Goal: Information Seeking & Learning: Compare options

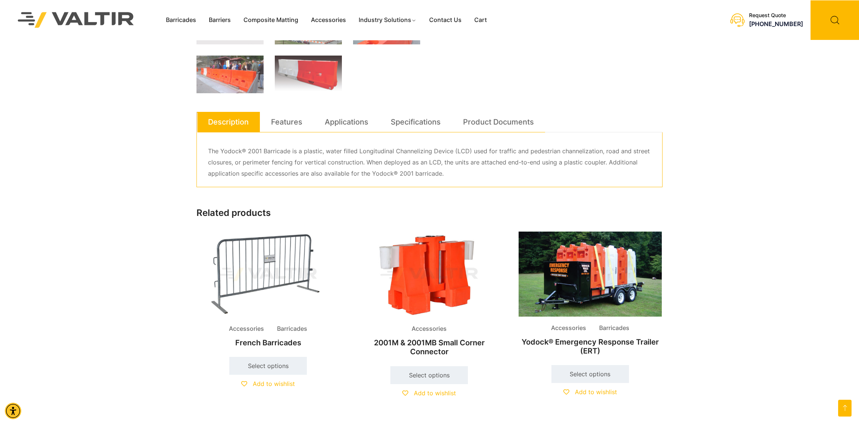
scroll to position [336, 0]
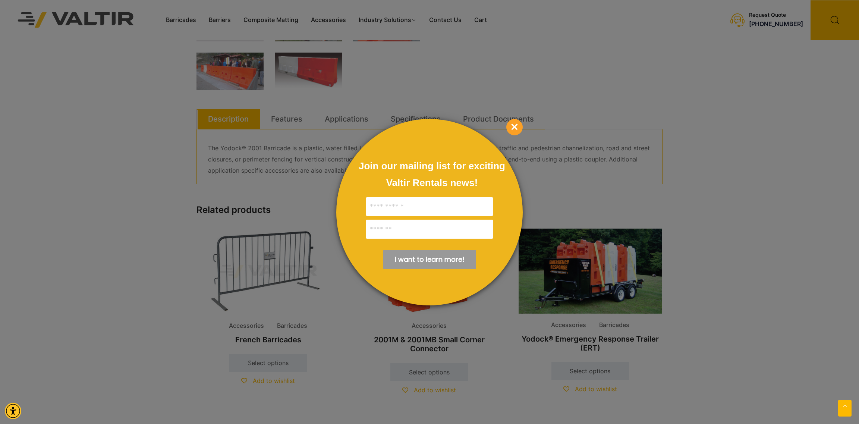
click at [517, 127] on span "×" at bounding box center [514, 127] width 16 height 16
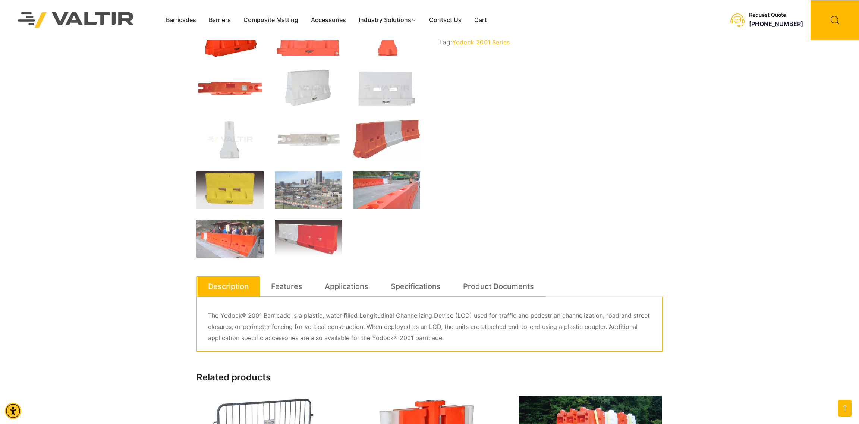
scroll to position [111, 0]
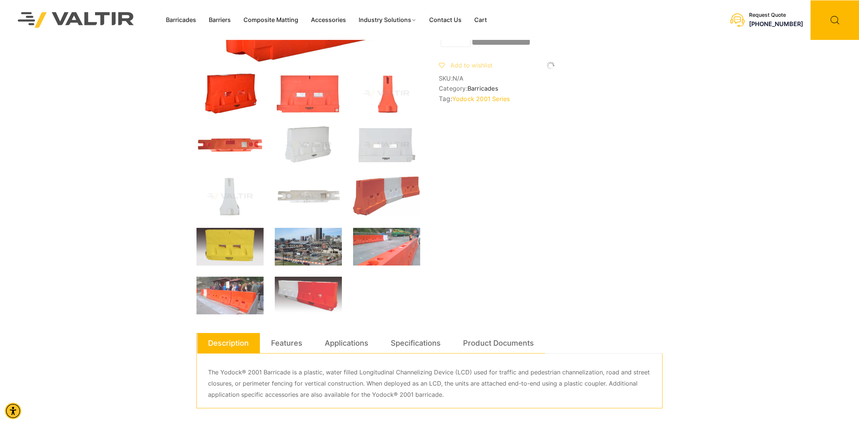
click at [316, 249] on img at bounding box center [308, 247] width 67 height 38
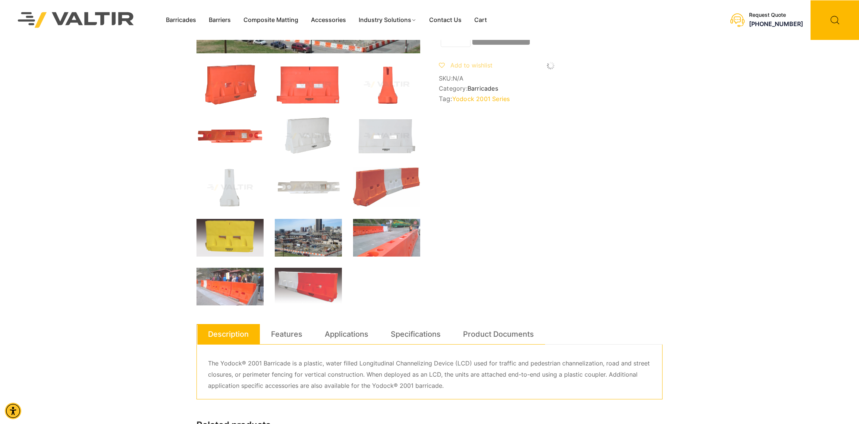
click at [315, 238] on img at bounding box center [308, 238] width 67 height 38
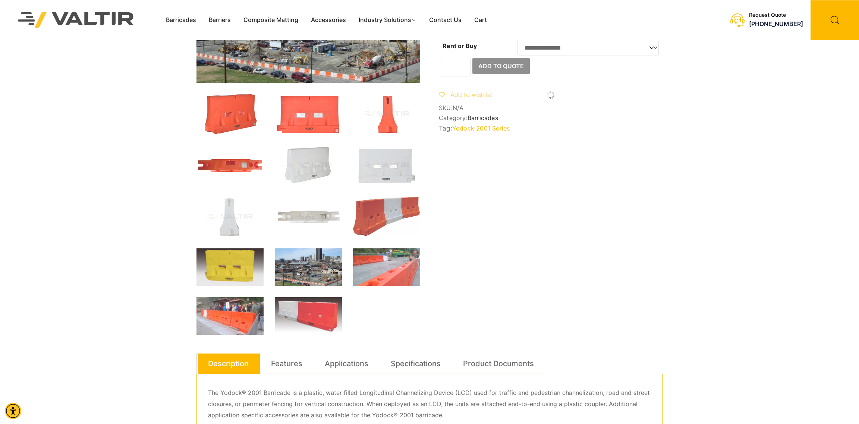
scroll to position [0, 0]
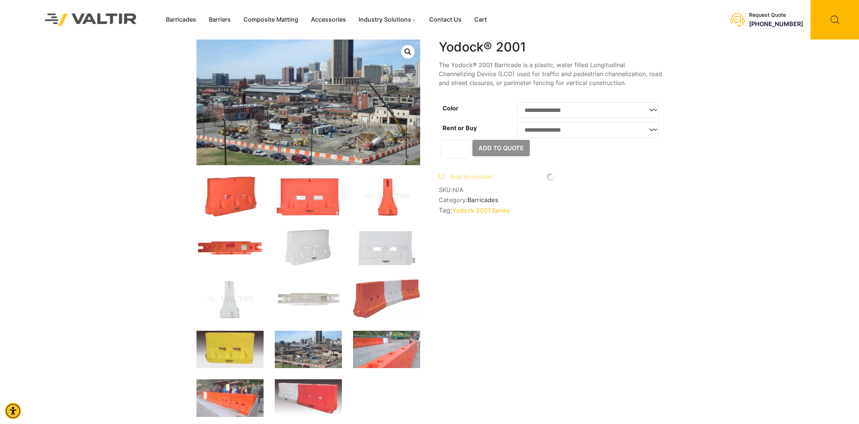
click at [606, 105] on select "**********" at bounding box center [588, 110] width 142 height 16
click at [572, 250] on div "**********" at bounding box center [430, 389] width 466 height 698
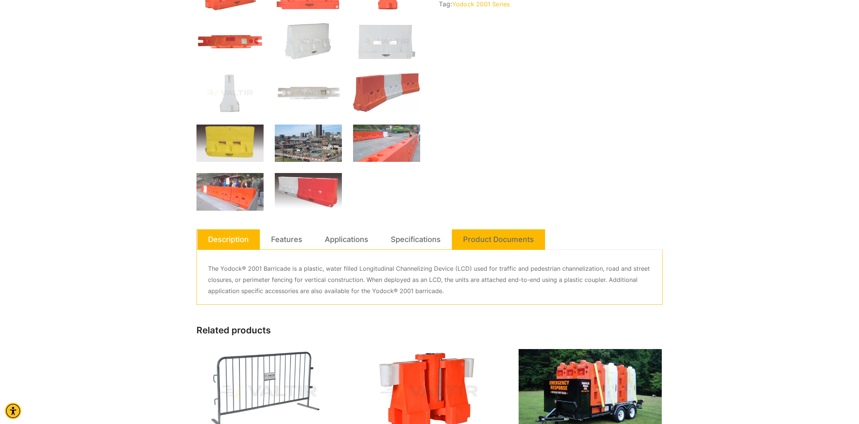
scroll to position [224, 0]
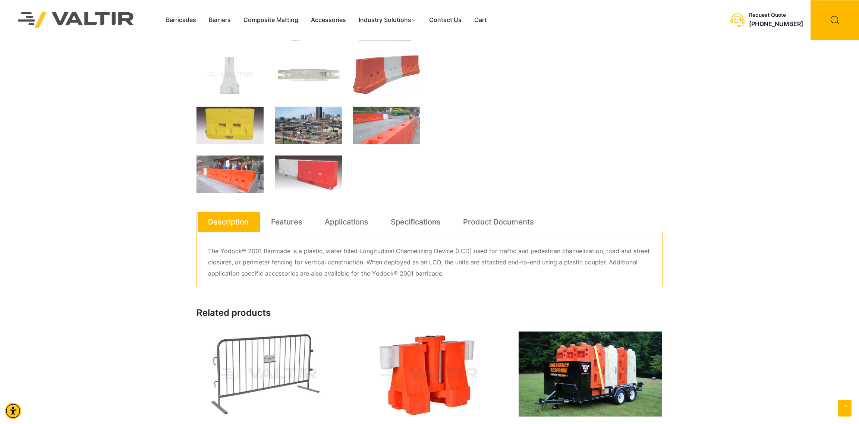
click at [252, 148] on ol at bounding box center [309, 72] width 224 height 241
click at [332, 129] on img at bounding box center [308, 126] width 67 height 38
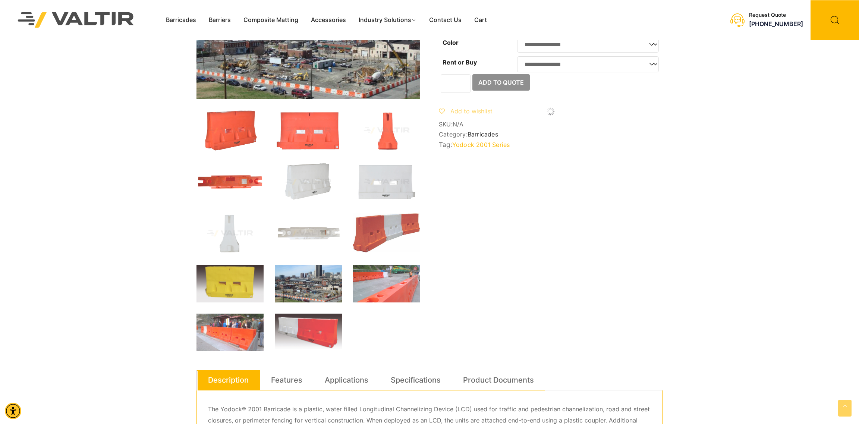
scroll to position [0, 0]
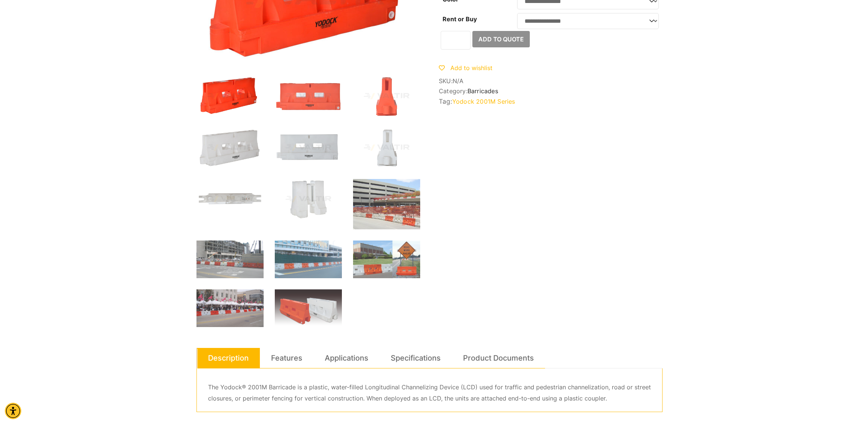
scroll to position [111, 0]
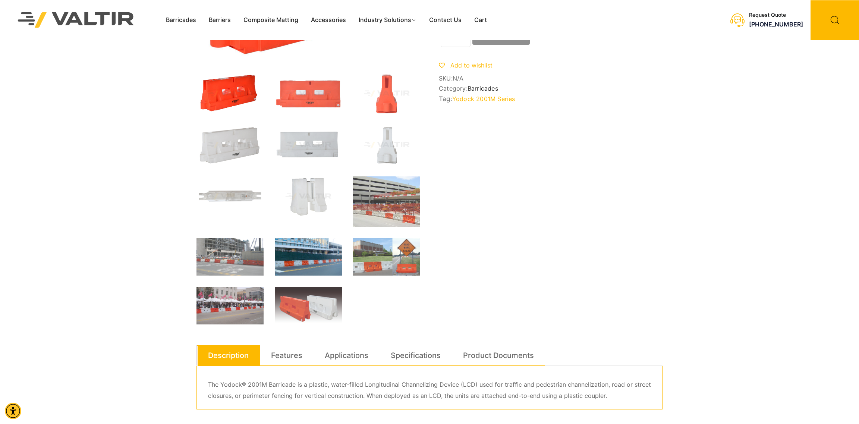
click at [294, 239] on img at bounding box center [308, 257] width 67 height 38
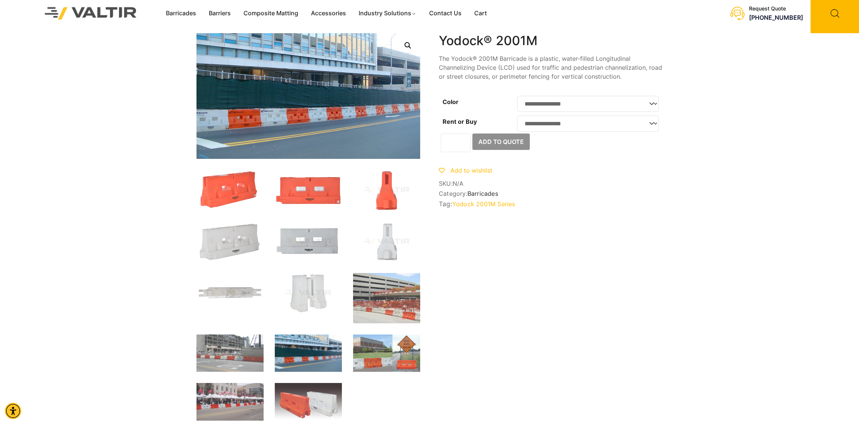
scroll to position [0, 0]
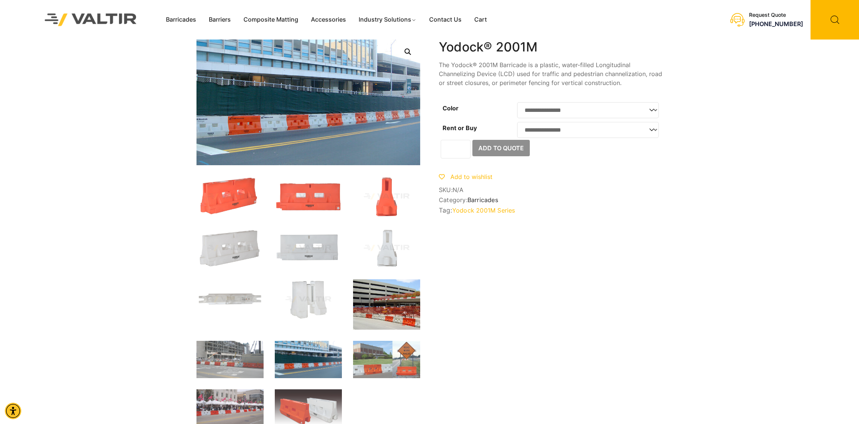
click at [396, 301] on img at bounding box center [386, 304] width 67 height 50
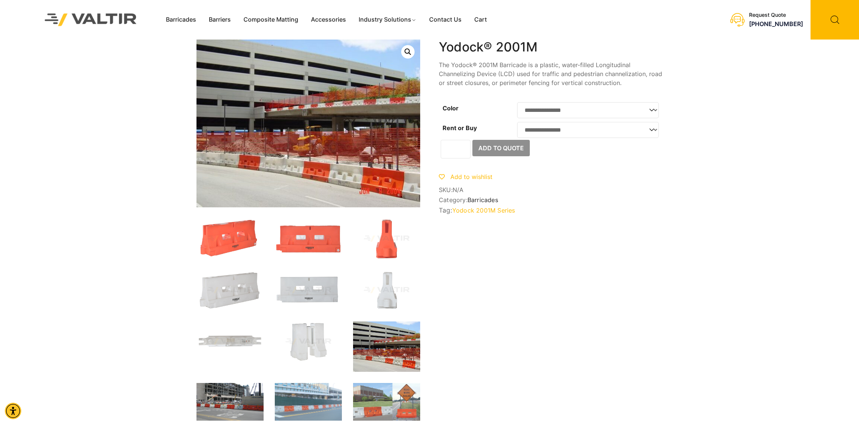
click at [215, 396] on img at bounding box center [230, 402] width 67 height 38
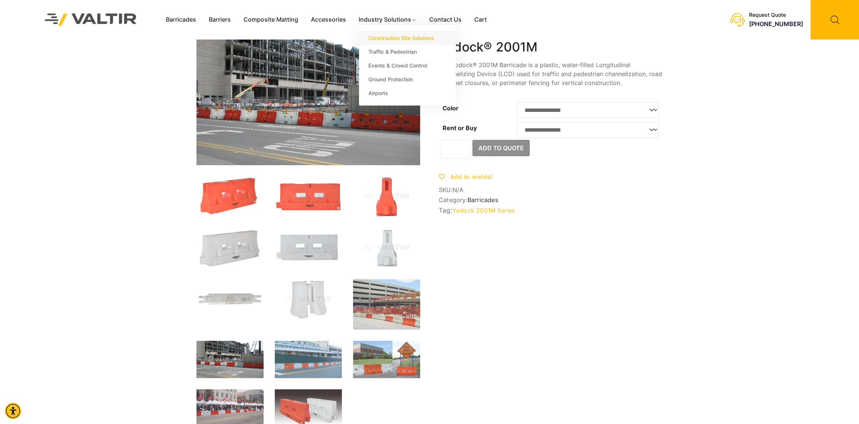
click at [392, 37] on link "Construction Site Solutions" at bounding box center [407, 38] width 97 height 14
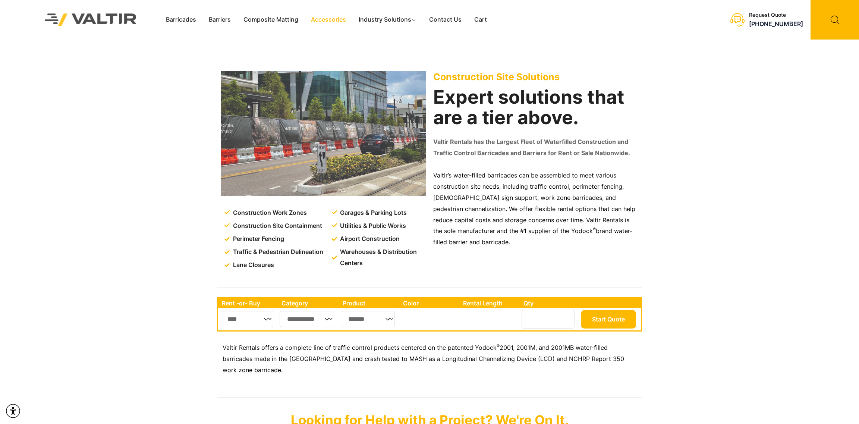
click at [338, 22] on link "Accessories" at bounding box center [329, 19] width 48 height 11
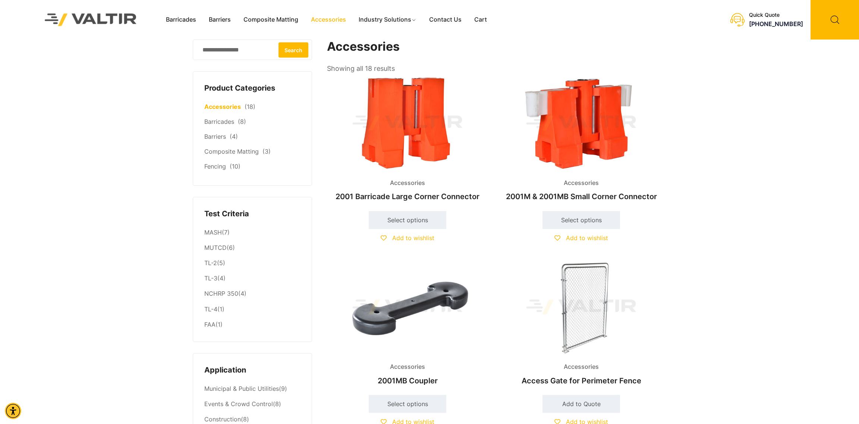
click at [587, 130] on img at bounding box center [581, 123] width 161 height 97
click at [219, 169] on link "Fencing" at bounding box center [215, 166] width 22 height 7
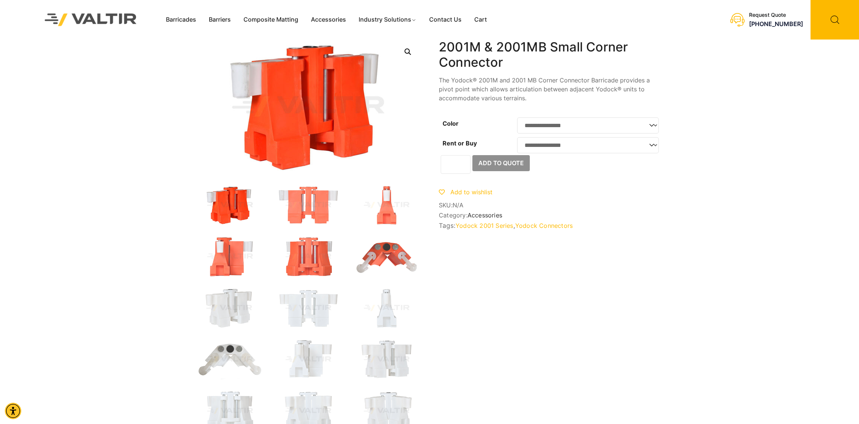
click at [605, 125] on select "**********" at bounding box center [588, 125] width 142 height 16
click at [314, 194] on img at bounding box center [308, 205] width 67 height 40
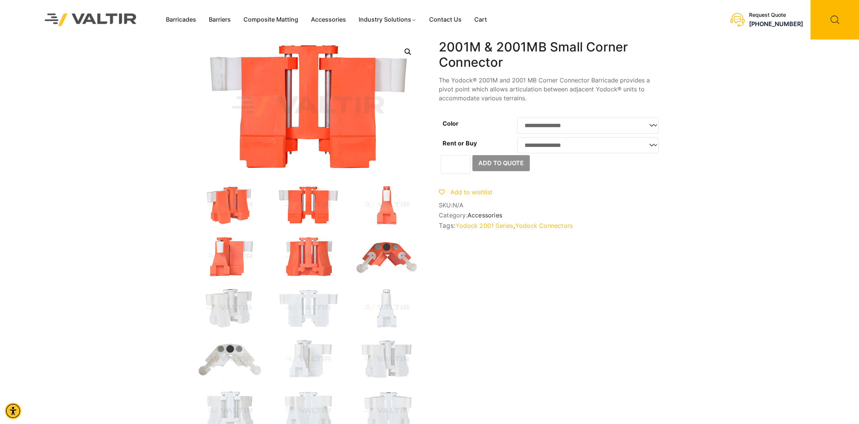
drag, startPoint x: 563, startPoint y: 271, endPoint x: 587, endPoint y: 330, distance: 63.1
click at [588, 331] on div "**********" at bounding box center [430, 390] width 466 height 701
click at [578, 321] on div "**********" at bounding box center [430, 390] width 466 height 701
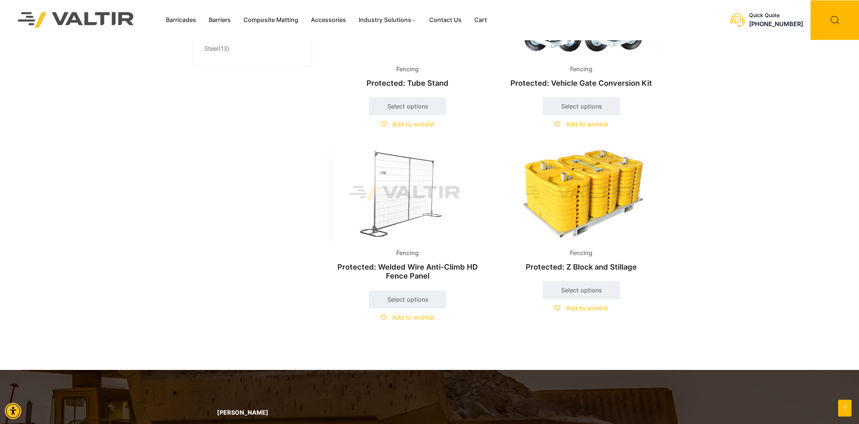
scroll to position [671, 0]
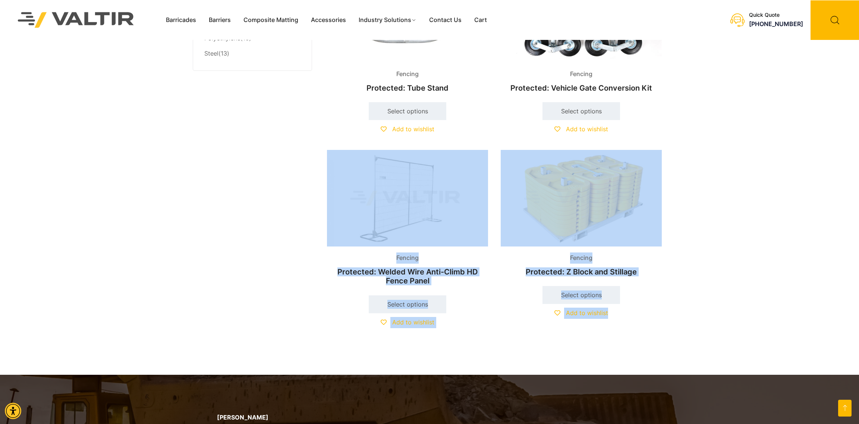
drag, startPoint x: 644, startPoint y: 312, endPoint x: 324, endPoint y: 205, distance: 337.2
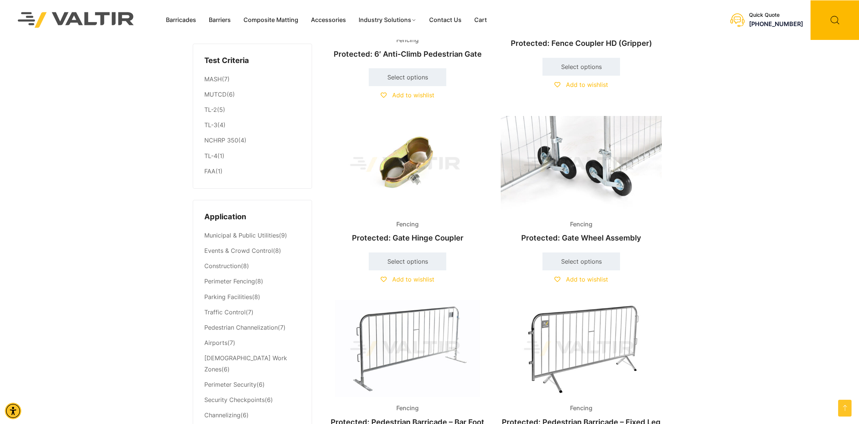
scroll to position [0, 0]
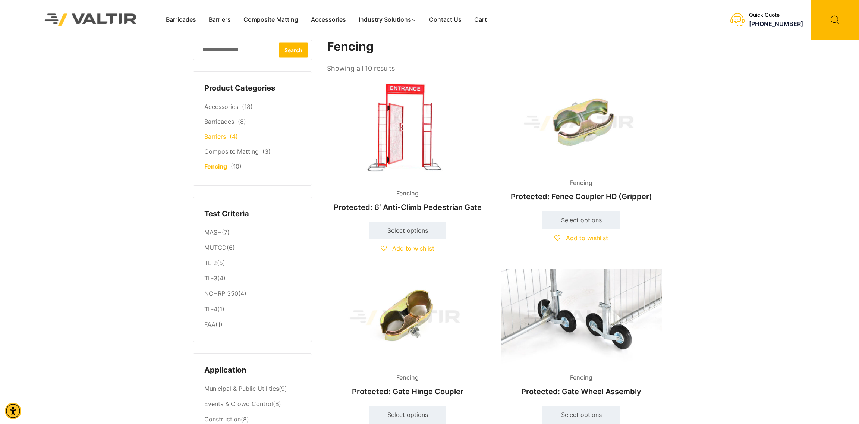
click at [223, 134] on link "Barriers" at bounding box center [215, 136] width 22 height 7
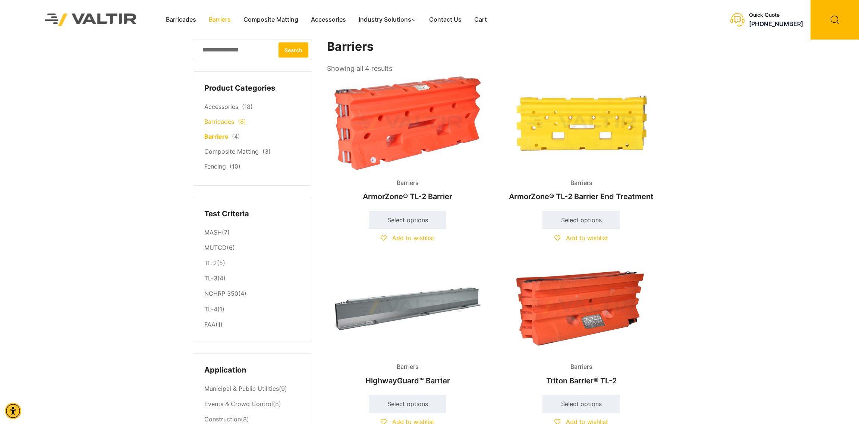
click at [225, 121] on link "Barricades" at bounding box center [219, 121] width 30 height 7
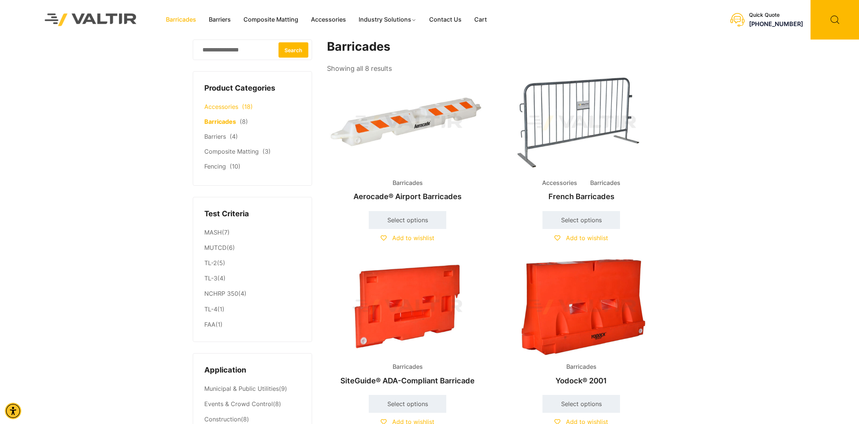
click at [227, 109] on link "Accessories" at bounding box center [221, 106] width 34 height 7
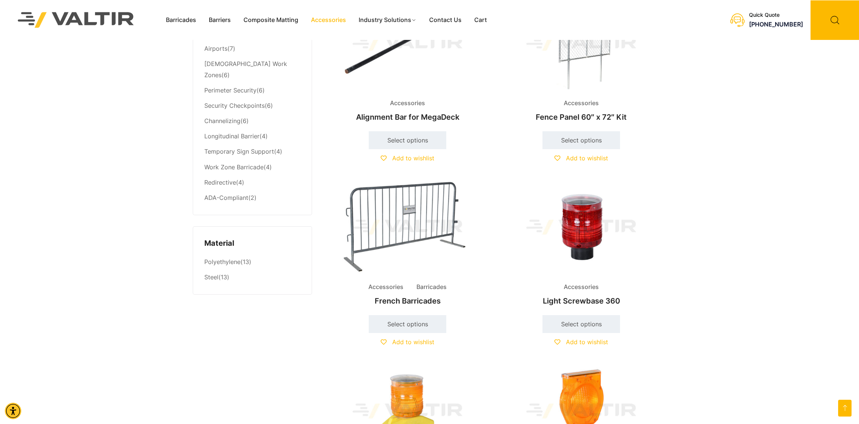
scroll to position [336, 0]
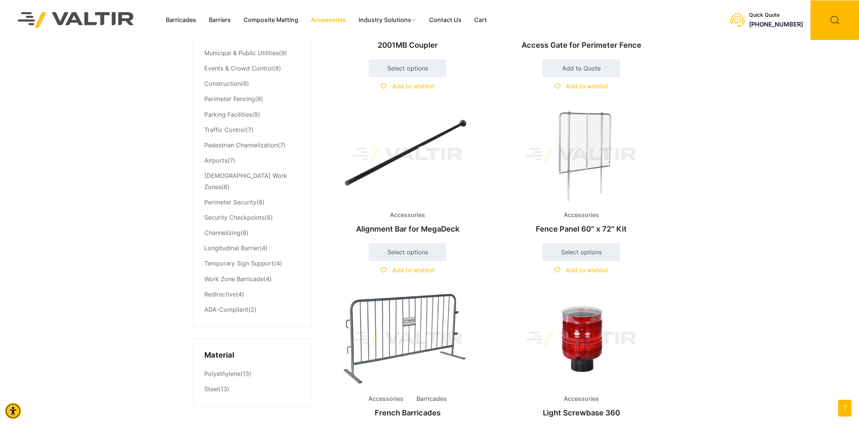
click at [590, 155] on img at bounding box center [581, 155] width 161 height 97
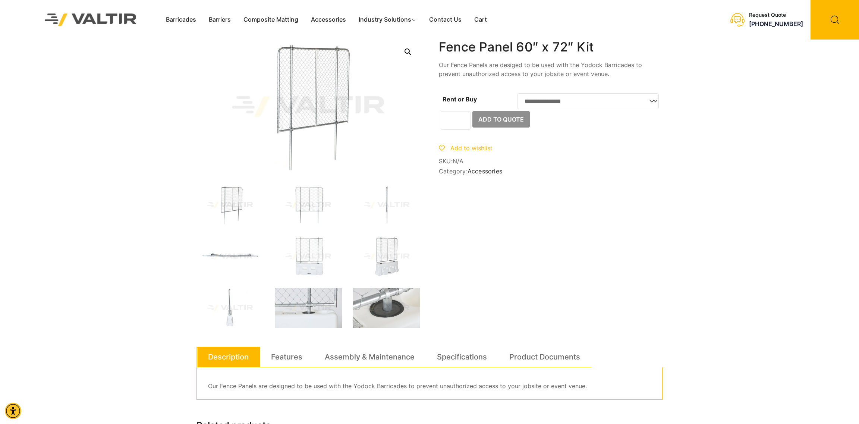
click at [319, 198] on img at bounding box center [308, 205] width 67 height 40
click at [390, 205] on img at bounding box center [386, 205] width 67 height 40
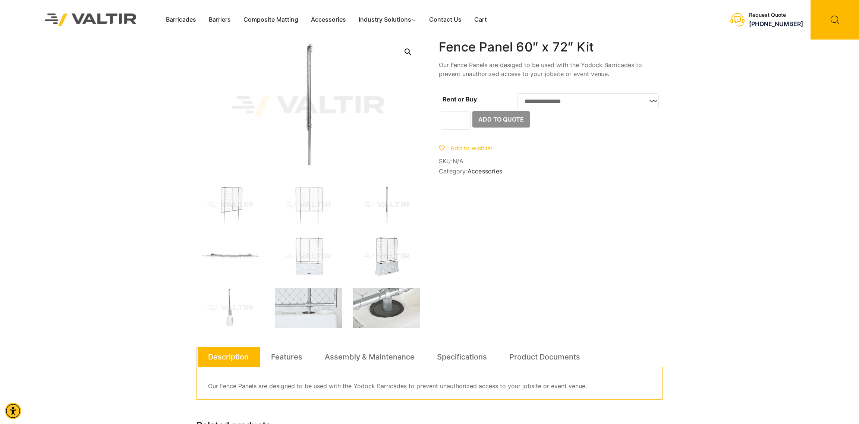
click at [382, 258] on img at bounding box center [386, 256] width 67 height 40
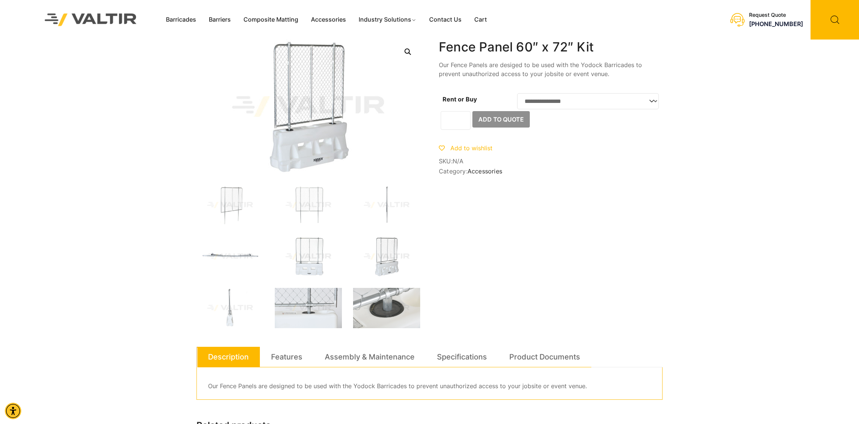
click at [305, 253] on img at bounding box center [308, 256] width 67 height 40
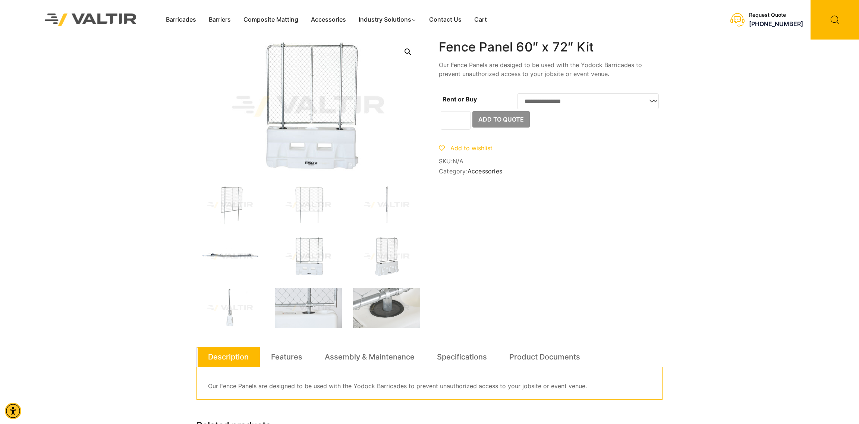
click at [238, 249] on img at bounding box center [230, 256] width 67 height 40
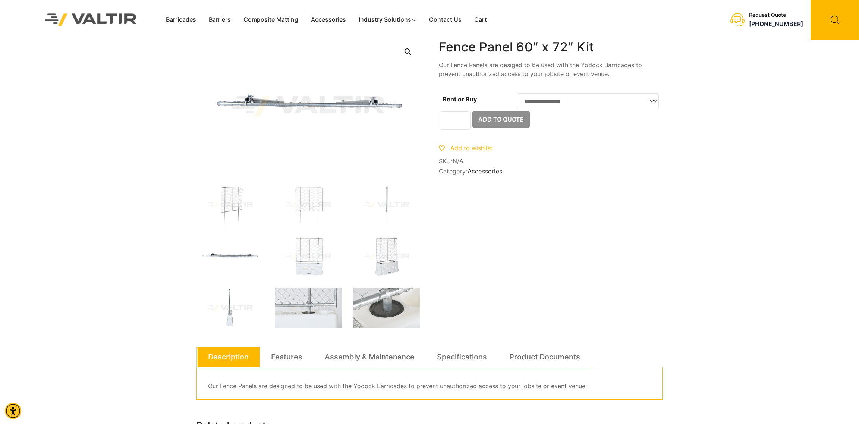
click at [235, 309] on img at bounding box center [230, 308] width 67 height 40
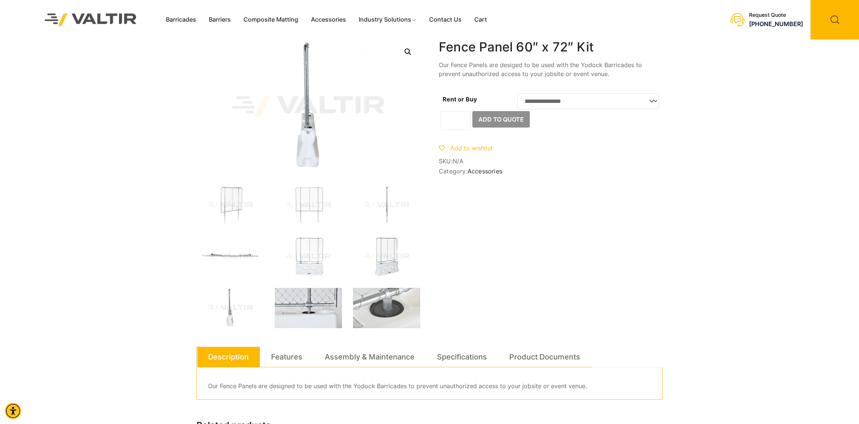
click at [292, 312] on img at bounding box center [308, 308] width 67 height 40
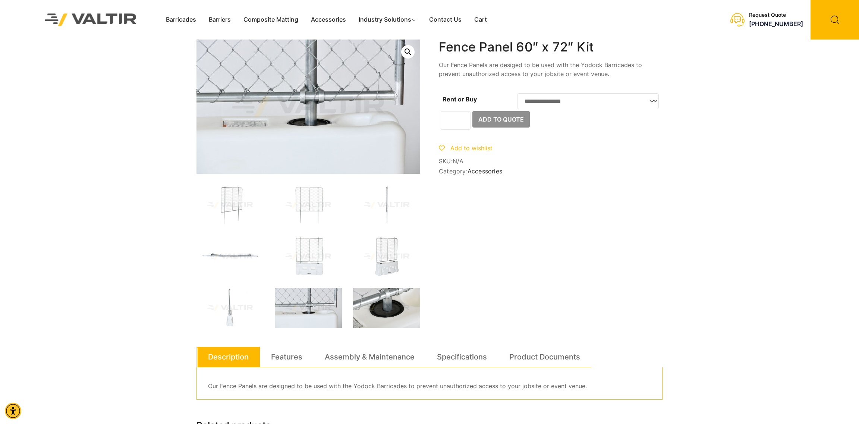
click at [383, 302] on img at bounding box center [386, 308] width 67 height 40
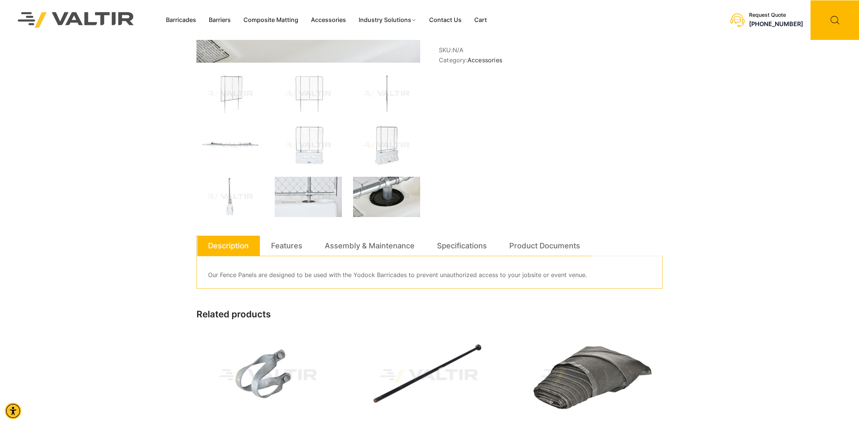
scroll to position [111, 0]
click at [447, 245] on link "Specifications" at bounding box center [462, 245] width 50 height 20
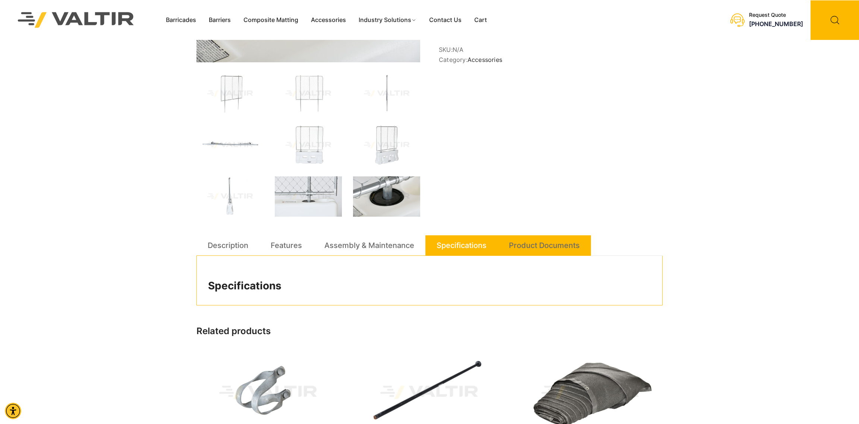
click at [509, 239] on link "Product Documents" at bounding box center [544, 245] width 71 height 20
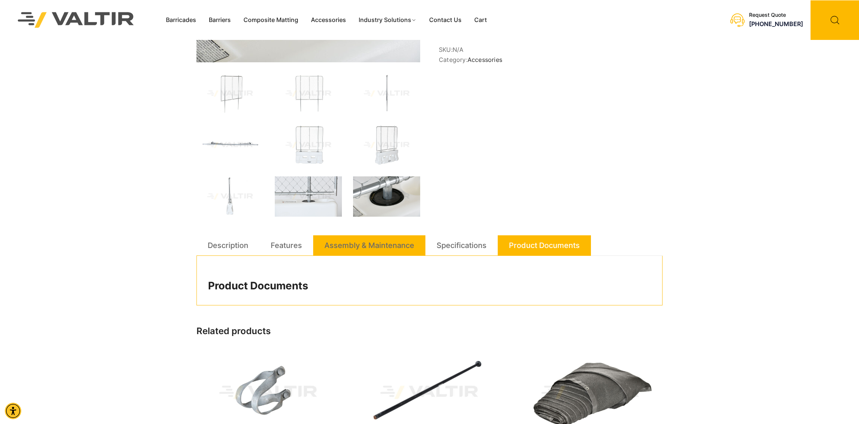
click at [379, 244] on link "Assembly & Maintenance" at bounding box center [369, 245] width 90 height 20
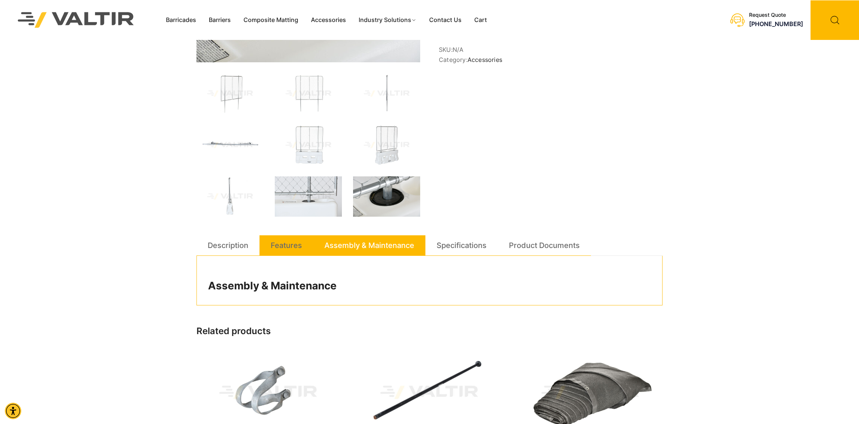
click at [286, 246] on link "Features" at bounding box center [286, 245] width 31 height 20
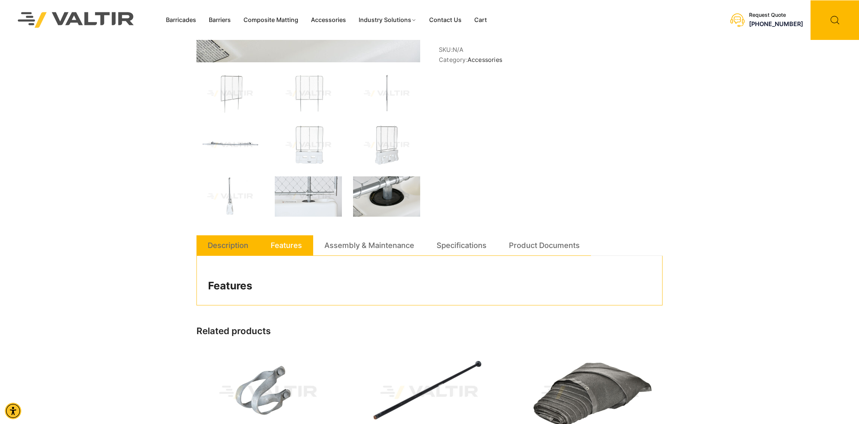
click at [214, 249] on link "Description" at bounding box center [228, 245] width 41 height 20
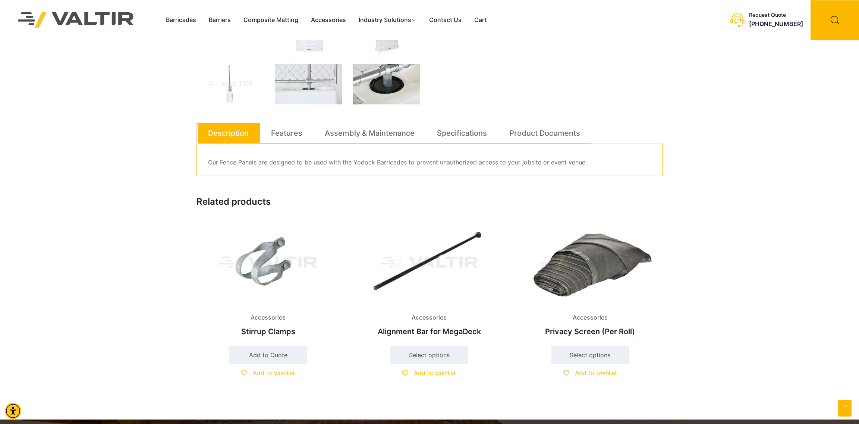
scroll to position [0, 0]
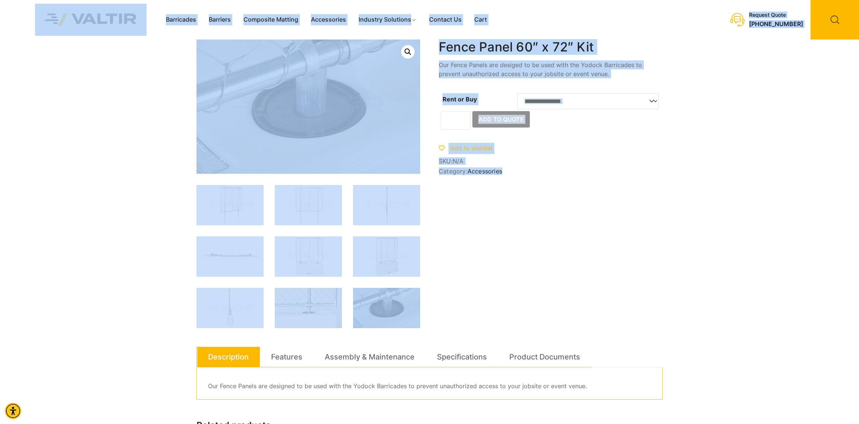
drag, startPoint x: 504, startPoint y: 173, endPoint x: 170, endPoint y: 64, distance: 351.0
click at [156, 18] on div "Barricades Barriers Composite Matting Accessories Industry Solutions Constructi…" at bounding box center [429, 308] width 859 height 617
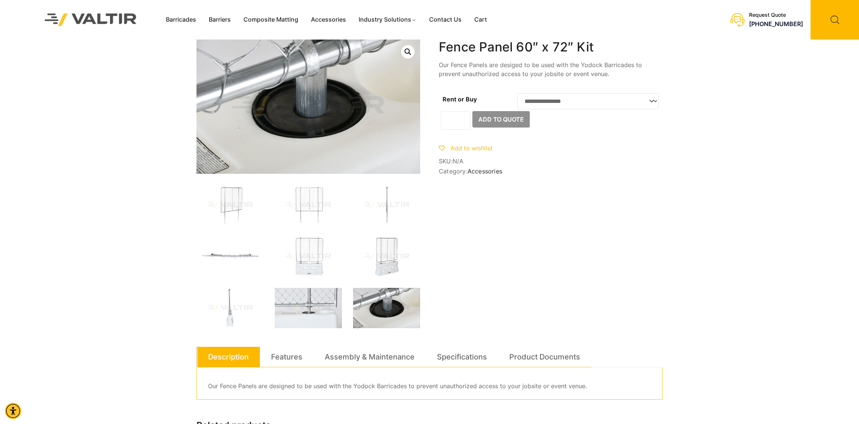
click at [164, 61] on div "Barricades Barriers Composite Matting Accessories Industry Solutions Constructi…" at bounding box center [429, 308] width 859 height 617
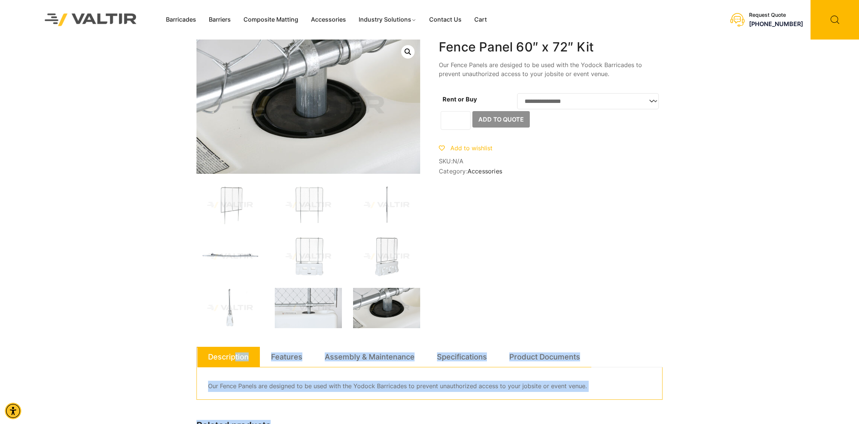
drag, startPoint x: 152, startPoint y: 50, endPoint x: 658, endPoint y: 400, distance: 615.4
click at [659, 403] on div "Barricades Barriers Composite Matting Accessories Industry Solutions Constructi…" at bounding box center [429, 308] width 859 height 617
click at [642, 385] on p "Our Fence Panels are designed to be used with the Yodock Barricades to prevent …" at bounding box center [429, 386] width 443 height 11
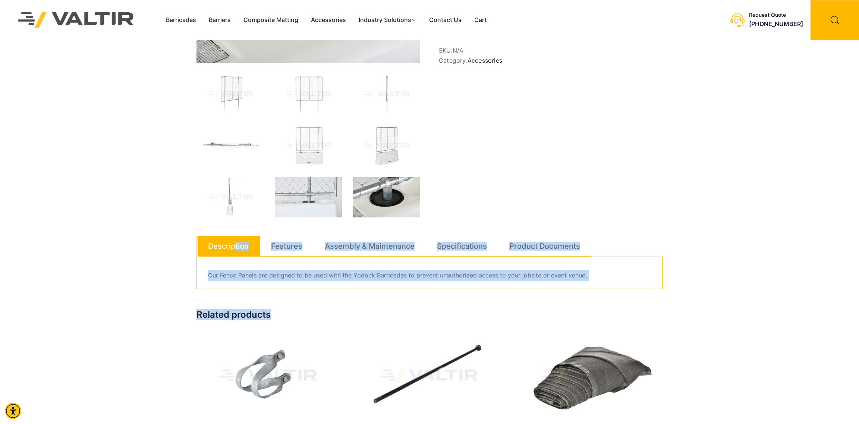
scroll to position [111, 0]
click at [193, 314] on div "**********" at bounding box center [430, 217] width 474 height 578
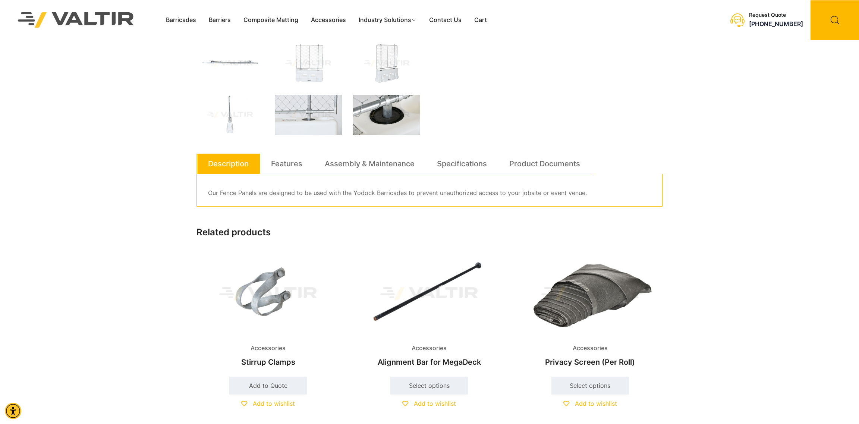
scroll to position [224, 0]
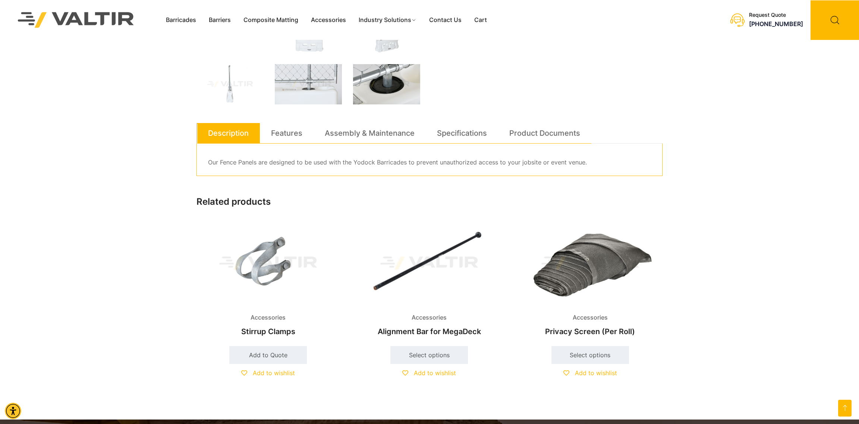
click at [268, 264] on img at bounding box center [268, 263] width 143 height 86
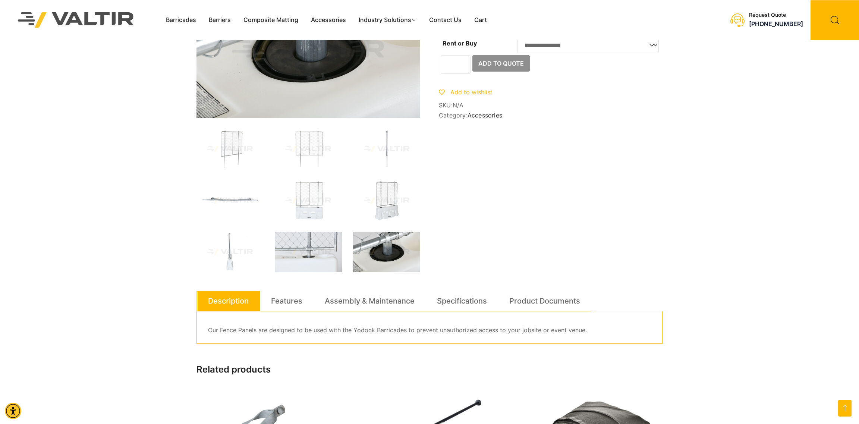
scroll to position [0, 0]
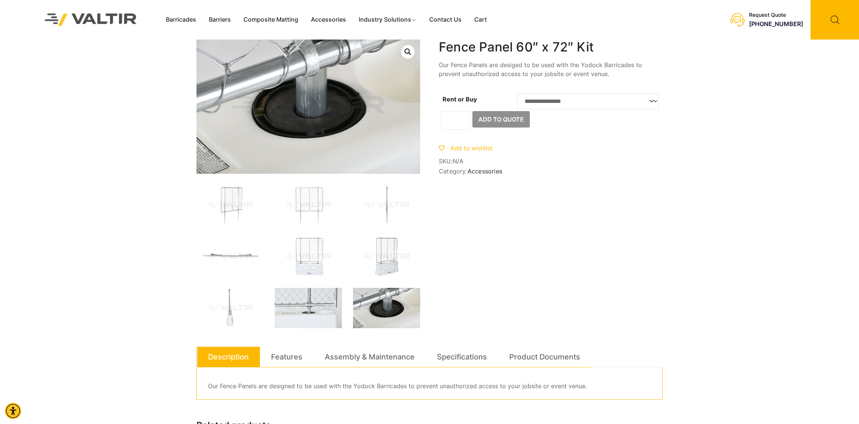
click at [592, 100] on select "**********" at bounding box center [588, 101] width 142 height 16
click at [517, 93] on select "**********" at bounding box center [588, 101] width 142 height 16
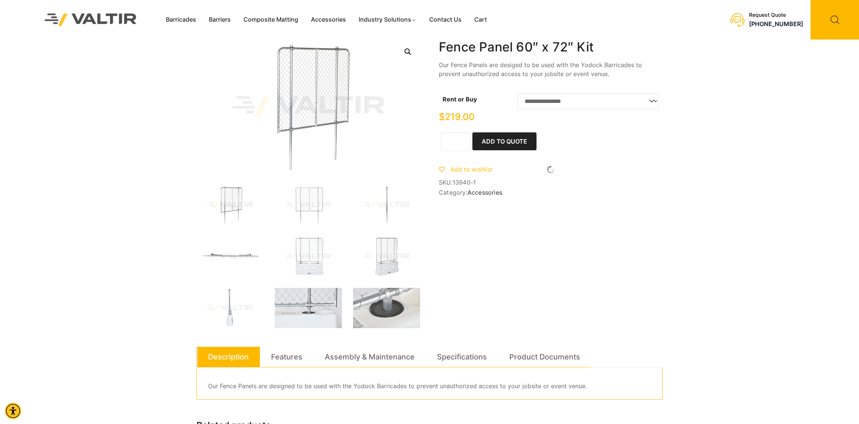
select select "***"
drag, startPoint x: 585, startPoint y: 207, endPoint x: 441, endPoint y: 37, distance: 222.8
click at [441, 37] on div "Barricades Barriers Composite Matting Accessories Industry Solutions Constructi…" at bounding box center [429, 308] width 859 height 617
click at [441, 37] on div "Menu Barricades Barriers Composite Matting Accessories Industry Solutions Const…" at bounding box center [396, 20] width 473 height 40
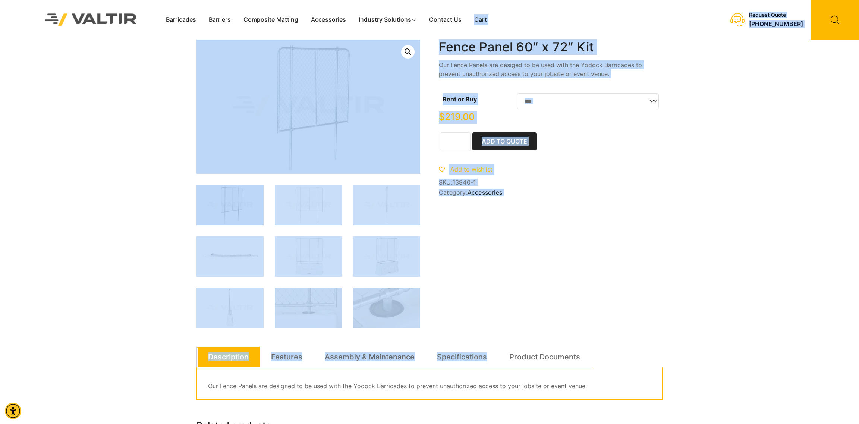
drag, startPoint x: 441, startPoint y: 37, endPoint x: 529, endPoint y: 285, distance: 263.9
click at [529, 285] on div "Barricades Barriers Composite Matting Accessories Industry Solutions Constructi…" at bounding box center [429, 308] width 859 height 617
click at [529, 285] on div "**********" at bounding box center [430, 329] width 466 height 578
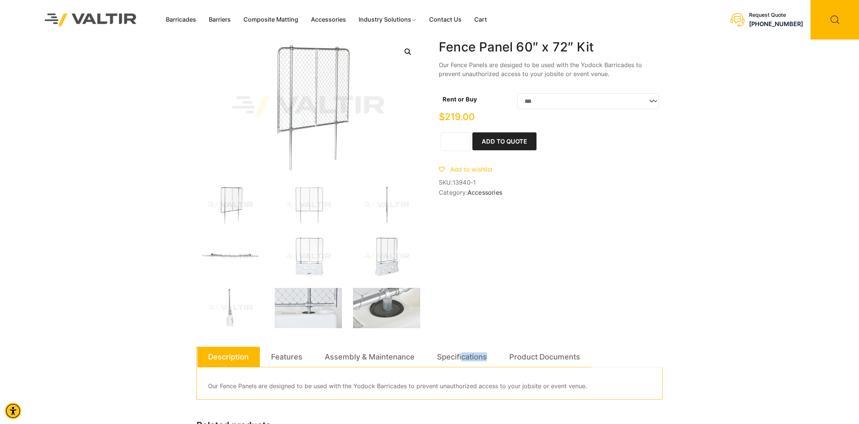
drag, startPoint x: 530, startPoint y: 228, endPoint x: 440, endPoint y: 46, distance: 203.3
click at [433, 40] on div "**********" at bounding box center [430, 329] width 466 height 578
click at [440, 46] on h1 "Fence Panel 60″ x 72″ Kit" at bounding box center [551, 47] width 224 height 15
drag, startPoint x: 437, startPoint y: 40, endPoint x: 526, endPoint y: 201, distance: 183.8
click at [526, 201] on div "**********" at bounding box center [430, 329] width 466 height 578
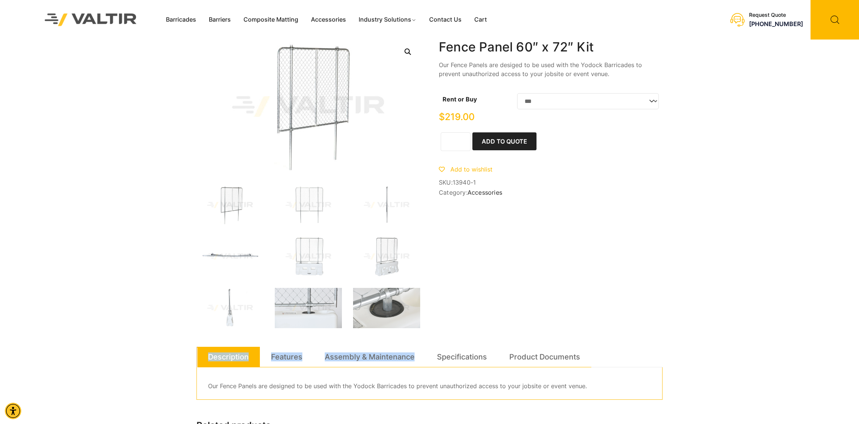
click at [526, 199] on div "**********" at bounding box center [551, 120] width 224 height 160
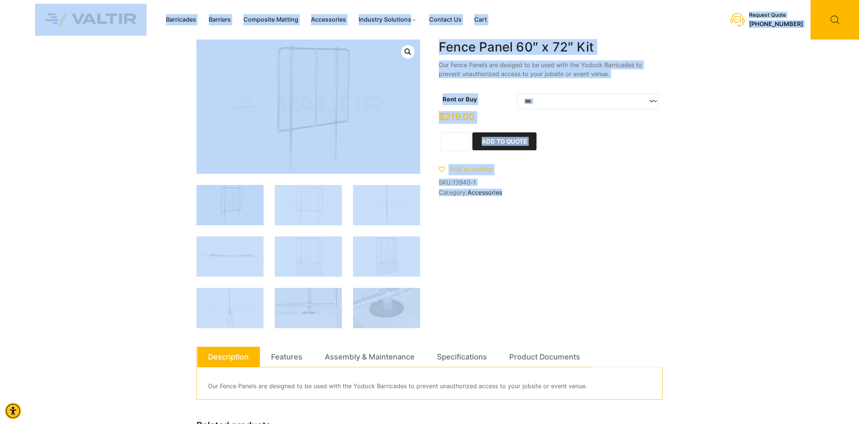
drag, startPoint x: 518, startPoint y: 191, endPoint x: 142, endPoint y: 25, distance: 411.3
click at [142, 25] on div "Barricades Barriers Composite Matting Accessories Industry Solutions Constructi…" at bounding box center [429, 308] width 859 height 617
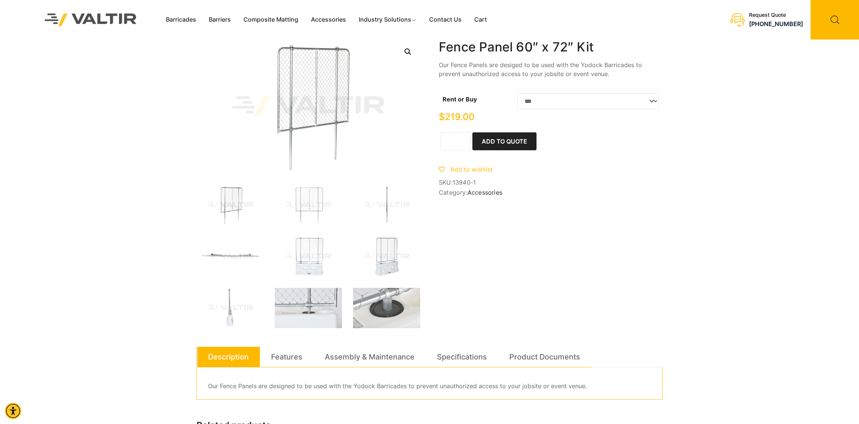
drag, startPoint x: 150, startPoint y: 78, endPoint x: 152, endPoint y: 73, distance: 4.5
click at [151, 78] on div "Barricades Barriers Composite Matting Accessories Industry Solutions Constructi…" at bounding box center [429, 308] width 859 height 617
drag, startPoint x: 159, startPoint y: 44, endPoint x: 543, endPoint y: 320, distance: 472.8
click at [543, 320] on div "Barricades Barriers Composite Matting Accessories Industry Solutions Constructi…" at bounding box center [429, 308] width 859 height 617
click at [543, 320] on div "**********" at bounding box center [430, 329] width 466 height 578
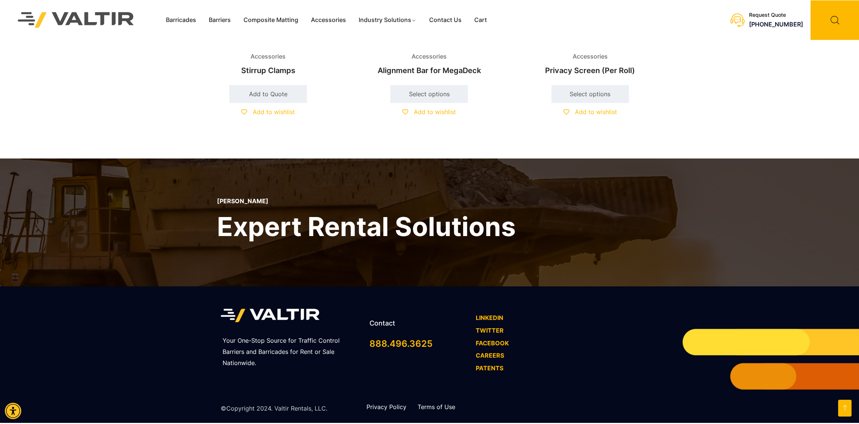
scroll to position [491, 0]
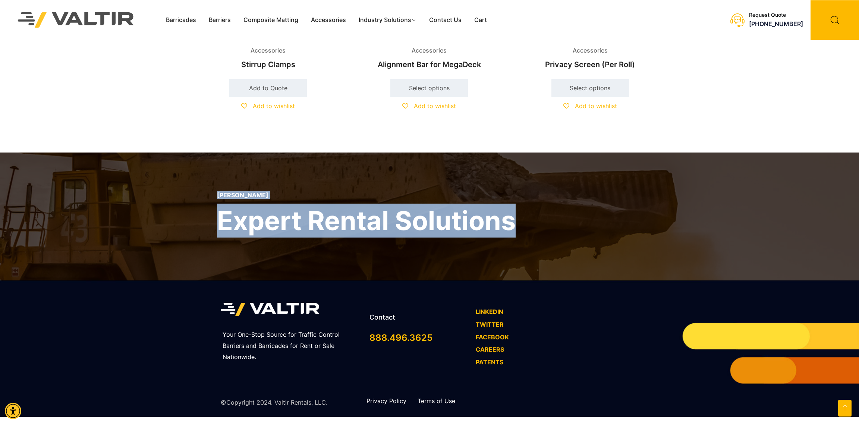
drag, startPoint x: 521, startPoint y: 220, endPoint x: 516, endPoint y: 223, distance: 6.7
click at [516, 223] on div "VALTIR RENTALS Expert Rental Solutions" at bounding box center [429, 217] width 859 height 128
click at [511, 222] on h2 "Expert Rental Solutions" at bounding box center [366, 221] width 299 height 34
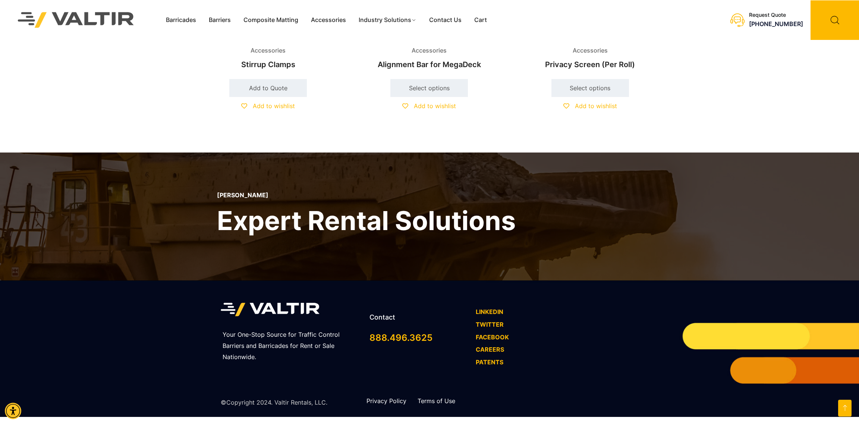
click at [511, 222] on h2 "Expert Rental Solutions" at bounding box center [366, 221] width 299 height 34
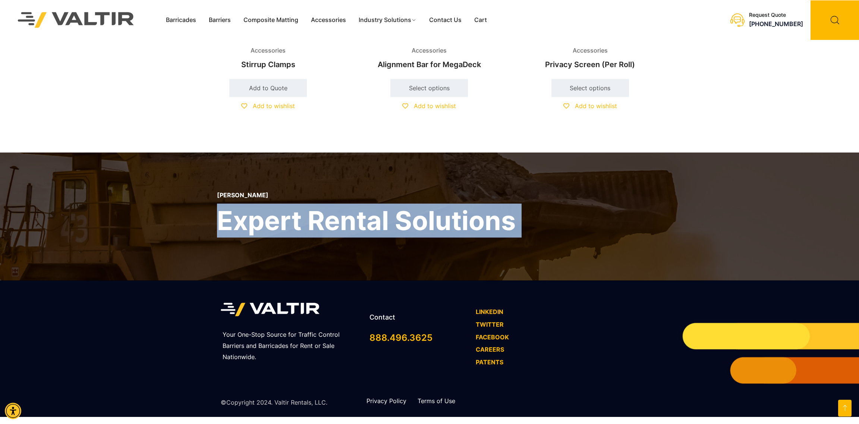
click at [511, 222] on h2 "Expert Rental Solutions" at bounding box center [366, 221] width 299 height 34
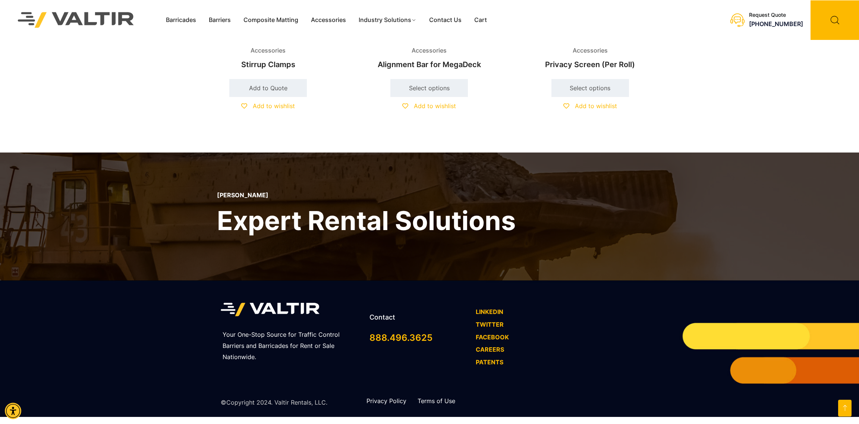
click at [518, 220] on div "VALTIR RENTALS Expert Rental Solutions" at bounding box center [429, 217] width 859 height 128
drag, startPoint x: 435, startPoint y: 210, endPoint x: 203, endPoint y: 192, distance: 232.2
click at [202, 192] on div "VALTIR RENTALS Expert Rental Solutions" at bounding box center [429, 217] width 859 height 128
click at [203, 192] on div "VALTIR RENTALS Expert Rental Solutions" at bounding box center [429, 217] width 859 height 128
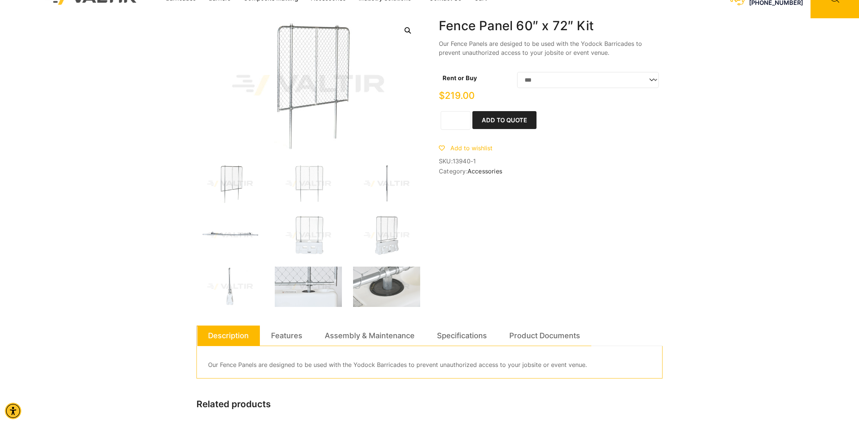
scroll to position [0, 0]
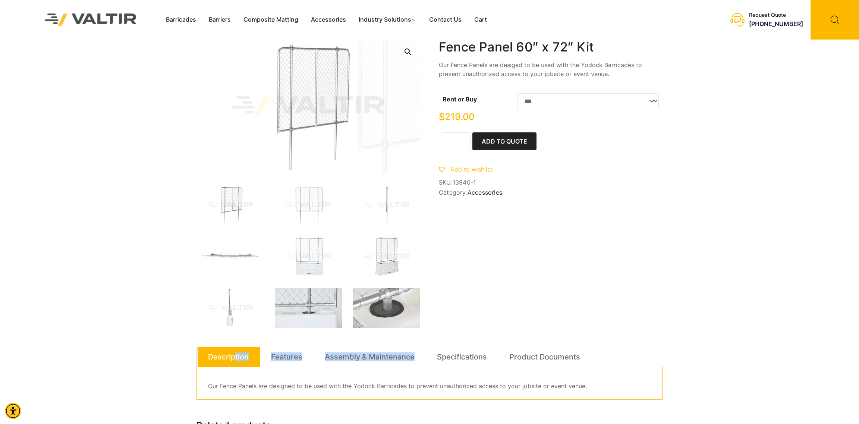
drag, startPoint x: 447, startPoint y: 316, endPoint x: 154, endPoint y: 96, distance: 367.3
click at [189, 99] on div "**********" at bounding box center [429, 329] width 481 height 578
click at [154, 96] on div "Barricades Barriers Composite Matting Accessories Industry Solutions Constructi…" at bounding box center [429, 308] width 859 height 617
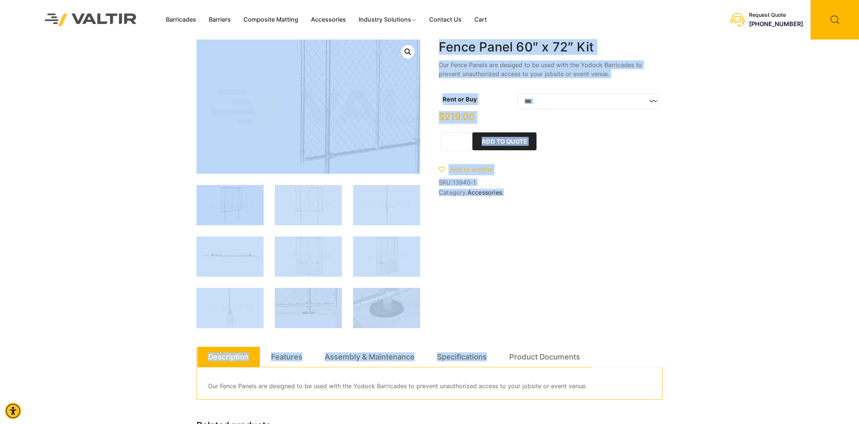
drag, startPoint x: 504, startPoint y: 305, endPoint x: 254, endPoint y: 103, distance: 321.1
click at [254, 103] on div "**********" at bounding box center [430, 329] width 466 height 578
click at [172, 111] on div "Barricades Barriers Composite Matting Accessories Industry Solutions Constructi…" at bounding box center [429, 308] width 859 height 617
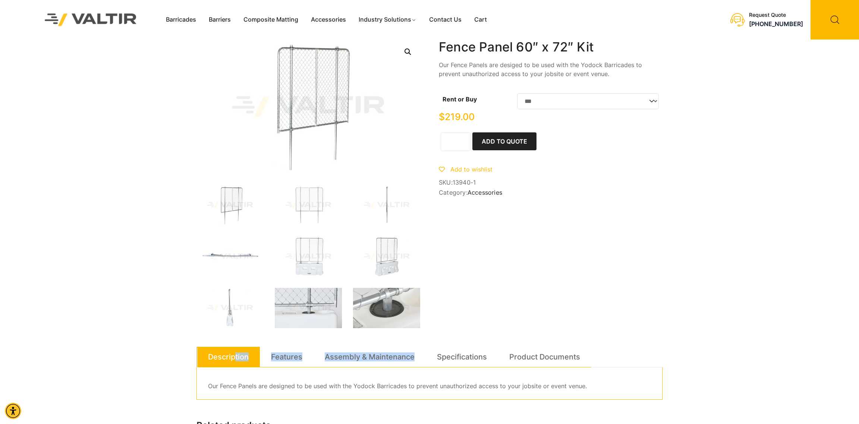
drag, startPoint x: 180, startPoint y: 82, endPoint x: 472, endPoint y: 290, distance: 358.5
click at [472, 290] on div "Barricades Barriers Composite Matting Accessories Industry Solutions Constructi…" at bounding box center [429, 308] width 859 height 617
click at [472, 290] on div "**********" at bounding box center [430, 329] width 466 height 578
click at [325, 21] on link "Accessories" at bounding box center [329, 19] width 48 height 11
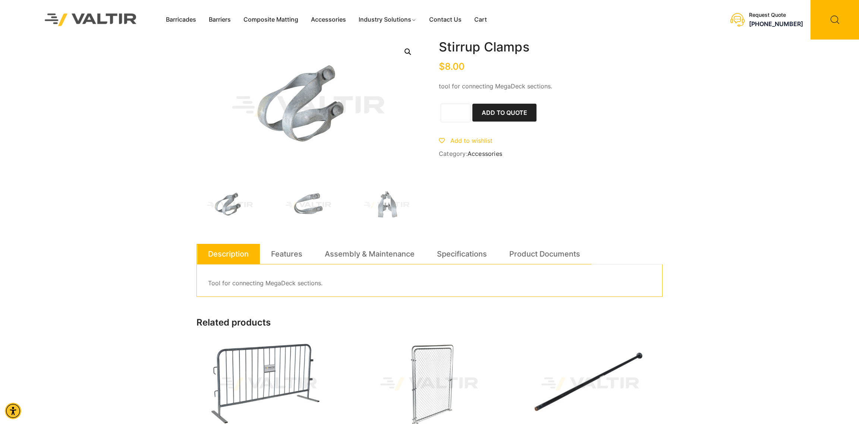
click at [306, 202] on img at bounding box center [308, 205] width 67 height 40
click at [230, 203] on img at bounding box center [230, 205] width 67 height 40
click at [383, 207] on img at bounding box center [386, 205] width 67 height 40
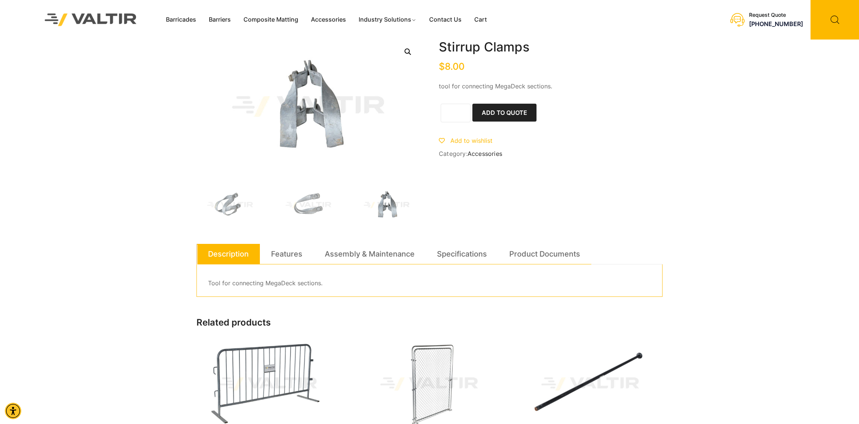
drag, startPoint x: 424, startPoint y: 210, endPoint x: 183, endPoint y: 72, distance: 277.7
click at [183, 72] on div "Barricades Barriers Composite Matting Accessories Industry Solutions Constructi…" at bounding box center [429, 257] width 859 height 515
click at [168, 66] on div "Barricades Barriers Composite Matting Accessories Industry Solutions Constructi…" at bounding box center [429, 257] width 859 height 515
drag, startPoint x: 272, startPoint y: 94, endPoint x: 441, endPoint y: 213, distance: 207.3
click at [441, 213] on div "Barricades Barriers Composite Matting Accessories Industry Solutions Constructi…" at bounding box center [429, 257] width 859 height 515
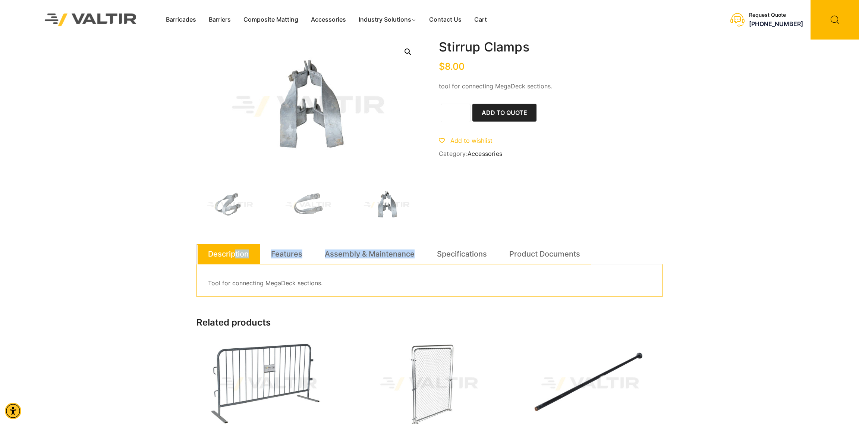
click at [442, 213] on div "Stirrup Clamps $ 8.00 tool for connecting MegaDeck sections. Stirrup Clamps qua…" at bounding box center [430, 277] width 466 height 475
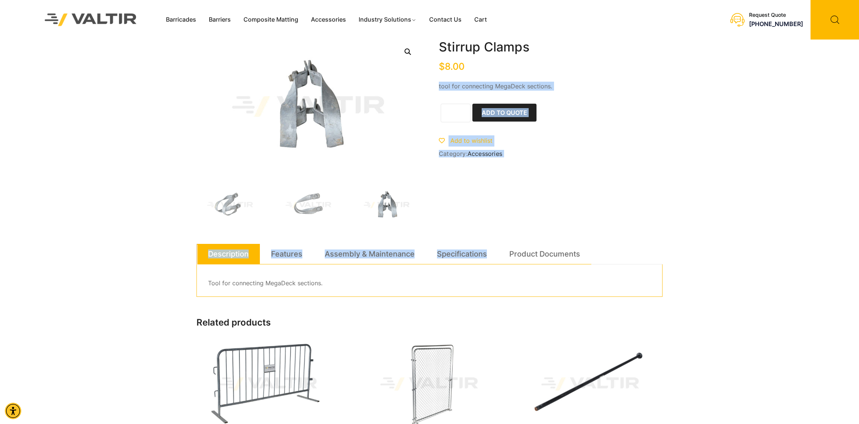
drag, startPoint x: 526, startPoint y: 227, endPoint x: 484, endPoint y: 56, distance: 176.2
click at [484, 56] on div "Stirrup Clamps $ 8.00 tool for connecting MegaDeck sections. Stirrup Clamps qua…" at bounding box center [430, 277] width 466 height 475
click at [556, 185] on div "Stirrup Clamps $ 8.00 tool for connecting MegaDeck sections. Stirrup Clamps qua…" at bounding box center [430, 277] width 466 height 475
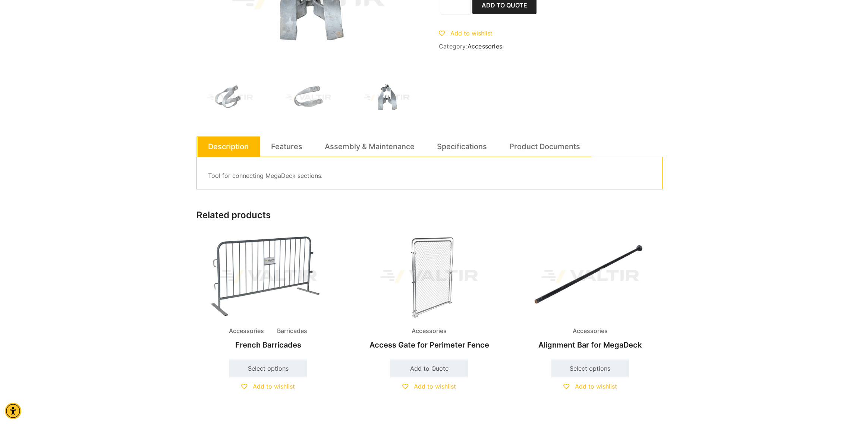
scroll to position [111, 0]
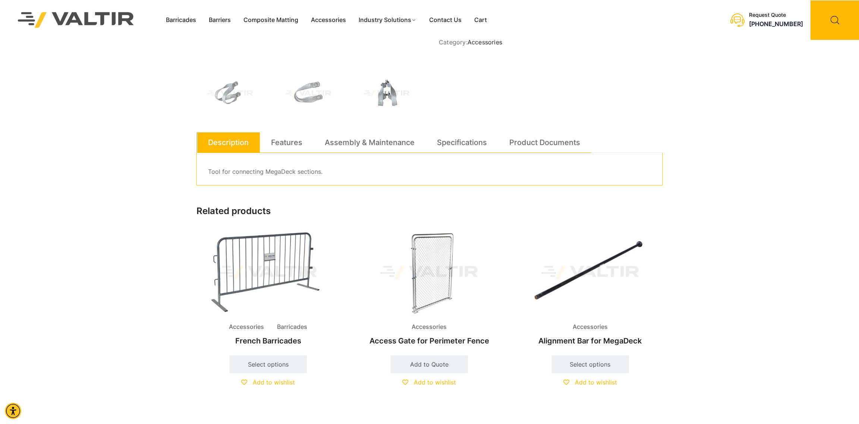
click at [438, 269] on img at bounding box center [429, 273] width 143 height 86
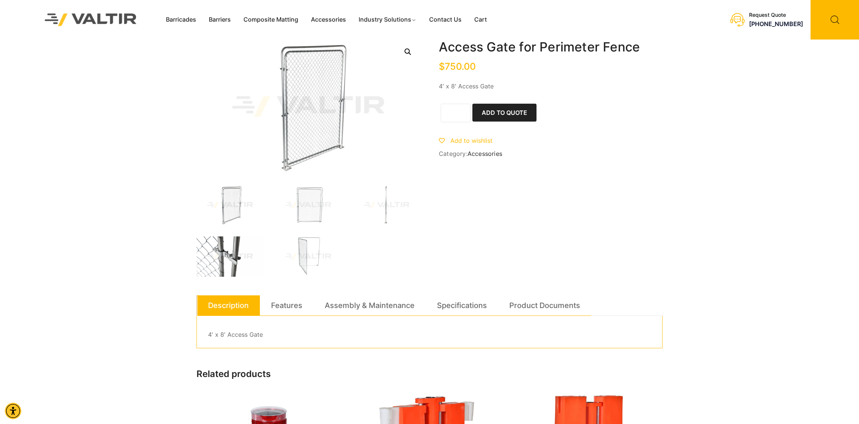
click at [233, 248] on img at bounding box center [230, 256] width 67 height 40
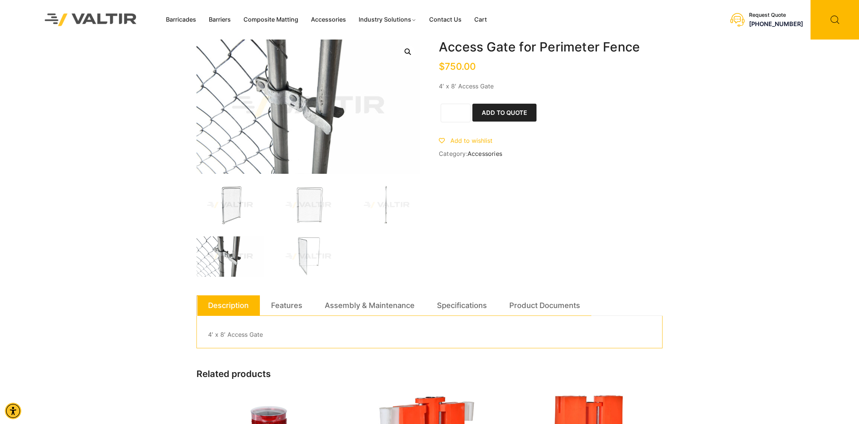
click at [242, 194] on img at bounding box center [230, 205] width 67 height 40
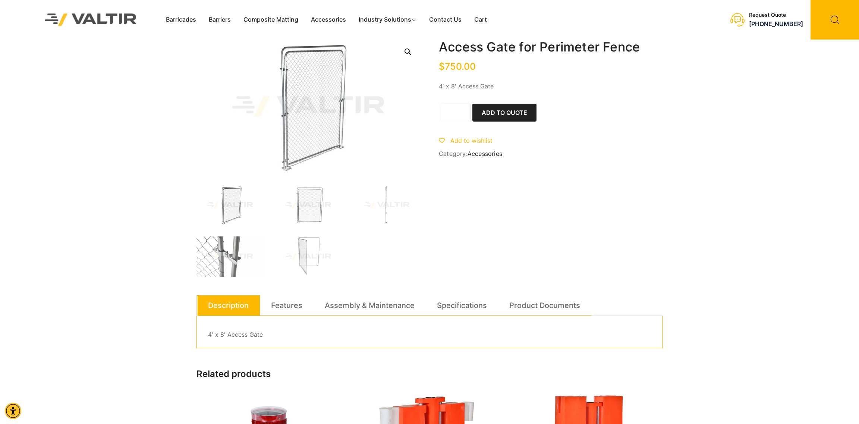
click at [302, 209] on img at bounding box center [308, 205] width 67 height 40
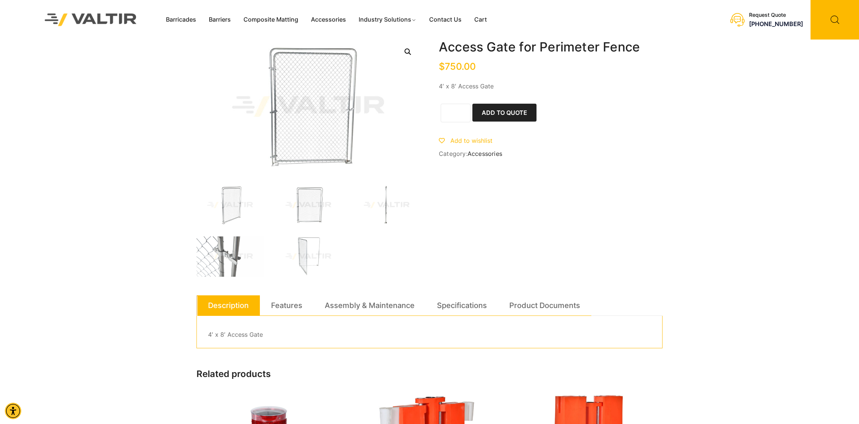
click at [379, 205] on img at bounding box center [386, 205] width 67 height 40
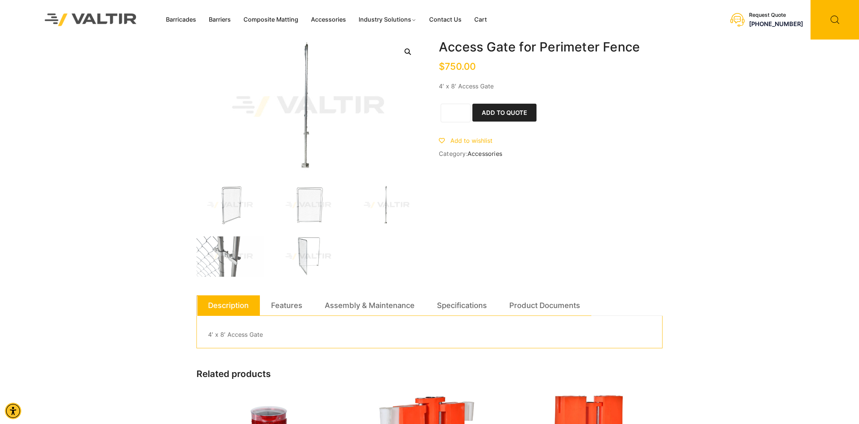
click at [301, 246] on img at bounding box center [308, 256] width 67 height 40
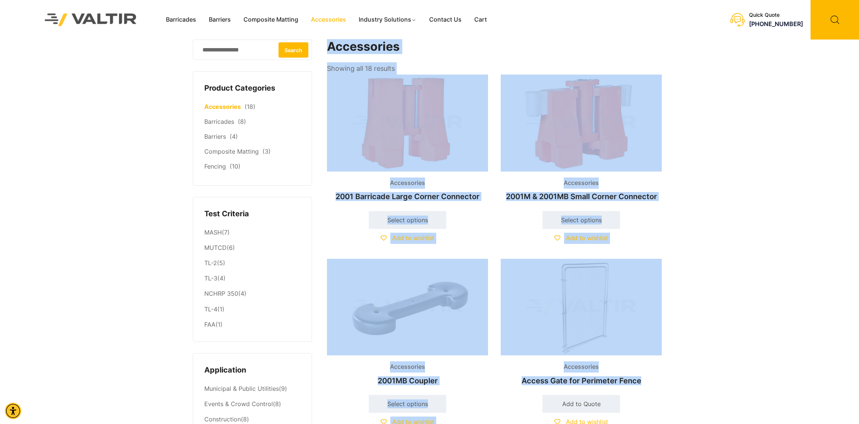
drag, startPoint x: 329, startPoint y: 44, endPoint x: 663, endPoint y: 387, distance: 478.9
click at [660, 382] on h2 "Access Gate for Perimeter Fence" at bounding box center [581, 380] width 161 height 16
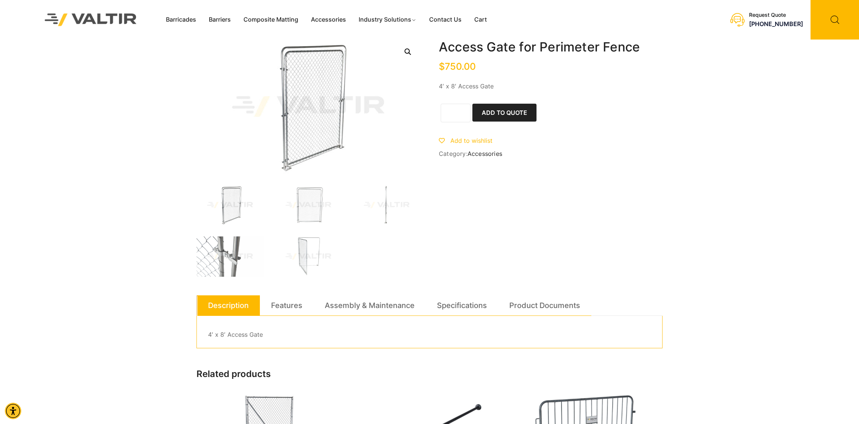
click at [89, 10] on img at bounding box center [90, 20] width 111 height 32
click at [92, 14] on img at bounding box center [90, 20] width 111 height 32
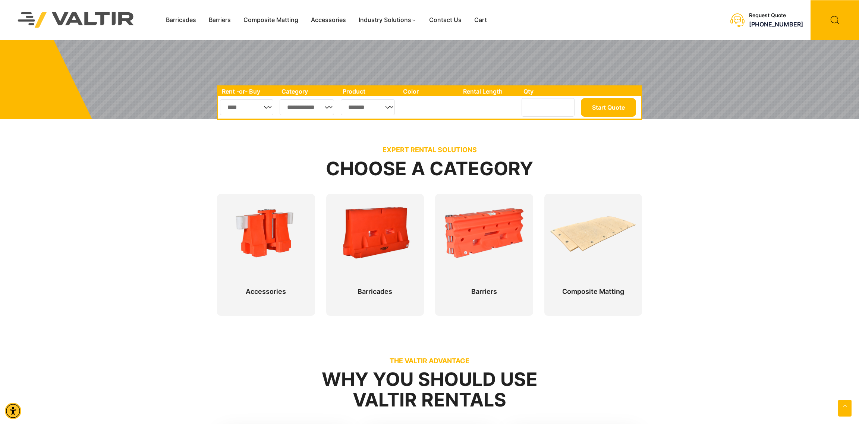
scroll to position [336, 0]
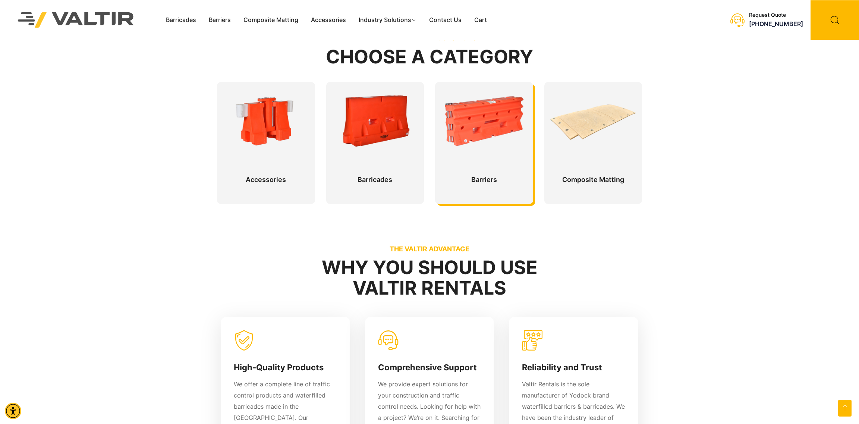
click at [462, 128] on div at bounding box center [484, 143] width 98 height 122
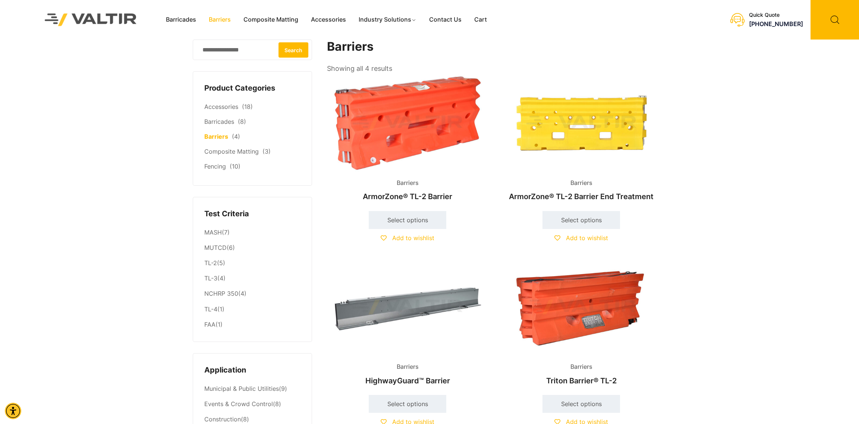
click at [389, 104] on img at bounding box center [407, 123] width 161 height 97
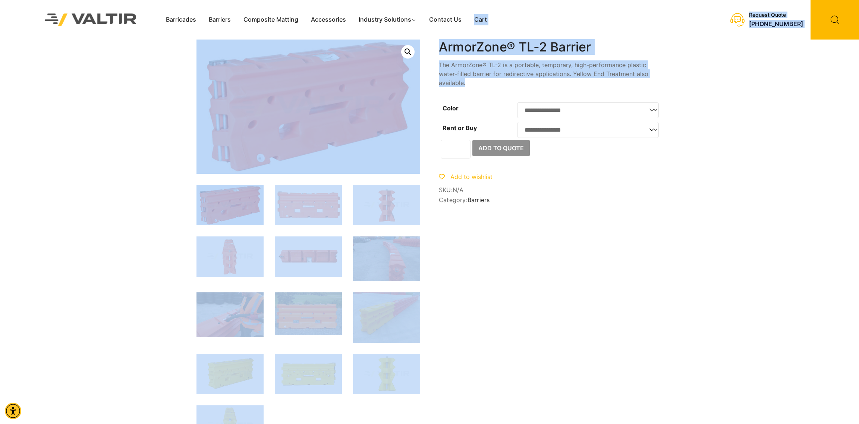
drag, startPoint x: 582, startPoint y: 84, endPoint x: 529, endPoint y: 84, distance: 53.3
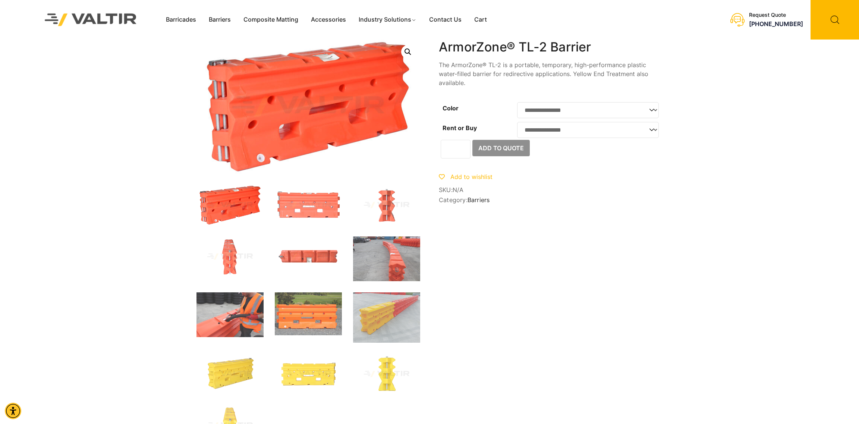
click at [569, 191] on div "**********" at bounding box center [551, 123] width 224 height 167
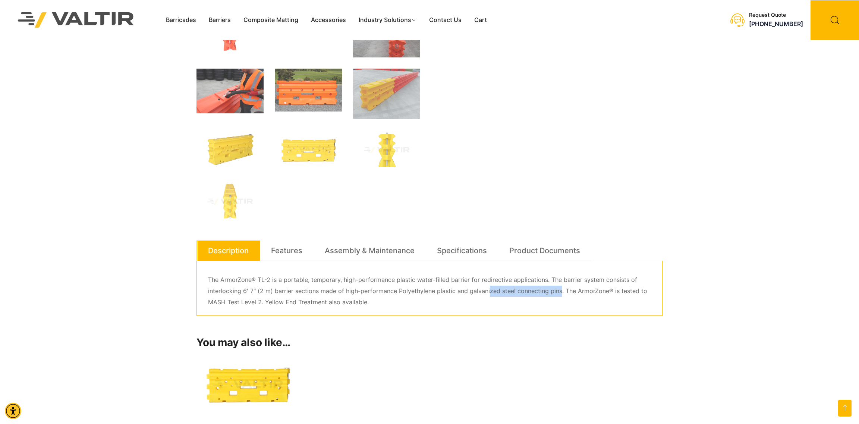
drag, startPoint x: 559, startPoint y: 293, endPoint x: 486, endPoint y: 294, distance: 73.1
click at [486, 294] on p "The ArmorZone® TL-2 is a portable, temporary, high-performance plastic water-fi…" at bounding box center [429, 291] width 443 height 34
drag, startPoint x: 486, startPoint y: 294, endPoint x: 499, endPoint y: 295, distance: 12.8
click at [486, 293] on p "The ArmorZone® TL-2 is a portable, temporary, high-performance plastic water-fi…" at bounding box center [429, 291] width 443 height 34
click at [511, 294] on p "The ArmorZone® TL-2 is a portable, temporary, high-performance plastic water-fi…" at bounding box center [429, 291] width 443 height 34
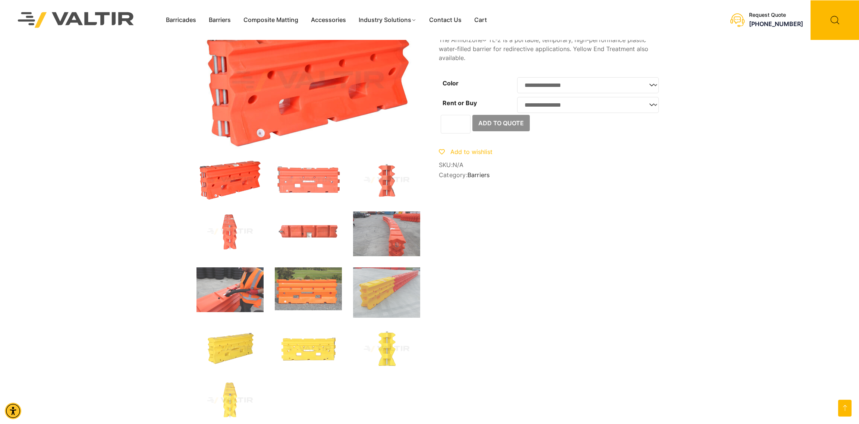
scroll to position [0, 0]
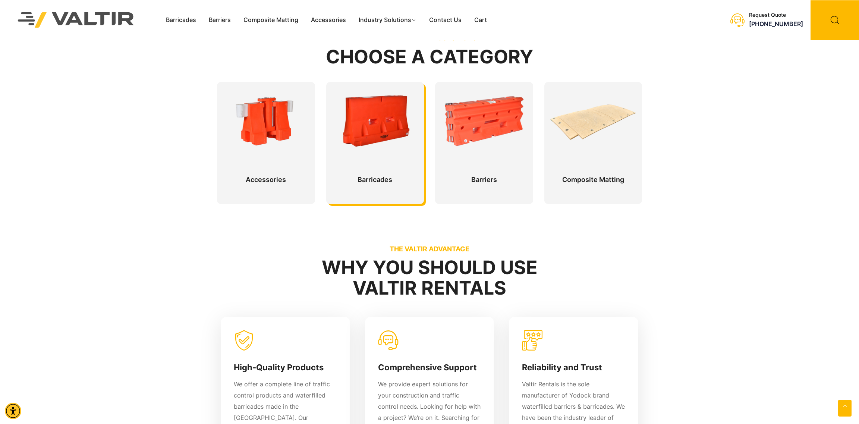
click at [381, 122] on div at bounding box center [375, 143] width 98 height 122
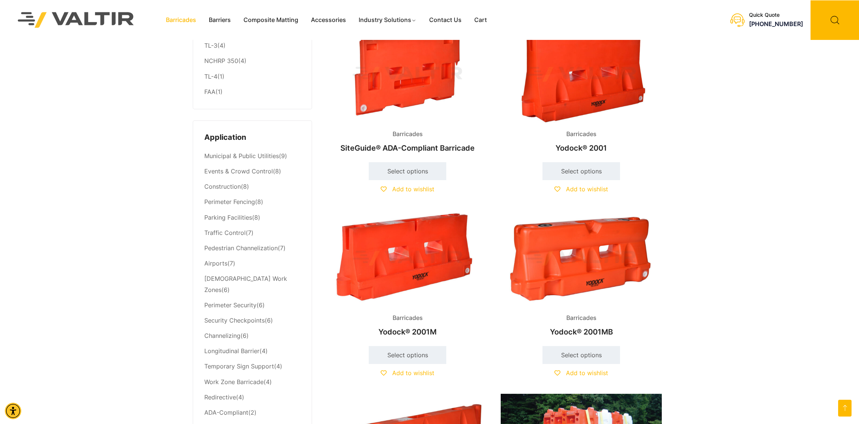
scroll to position [224, 0]
